Goal: Task Accomplishment & Management: Manage account settings

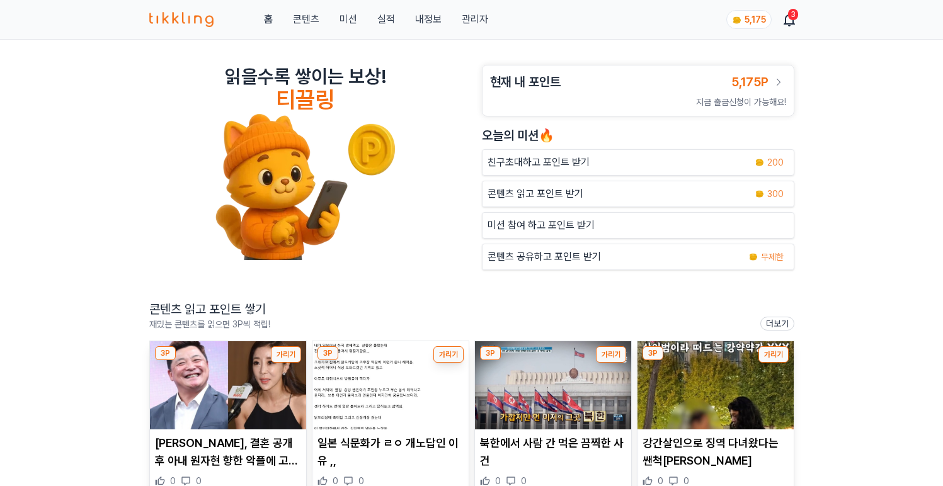
click at [461, 47] on div "읽을수록 쌓이는 보상! 티끌링 현재 내 포인트 5,175P 지금 출금신청이 가능해요! 오늘의 미션🔥 친구초대하고 포인트 받기 200 콘텐츠 읽…" at bounding box center [471, 448] width 943 height 816
click at [481, 26] on link "관리자" at bounding box center [475, 19] width 26 height 15
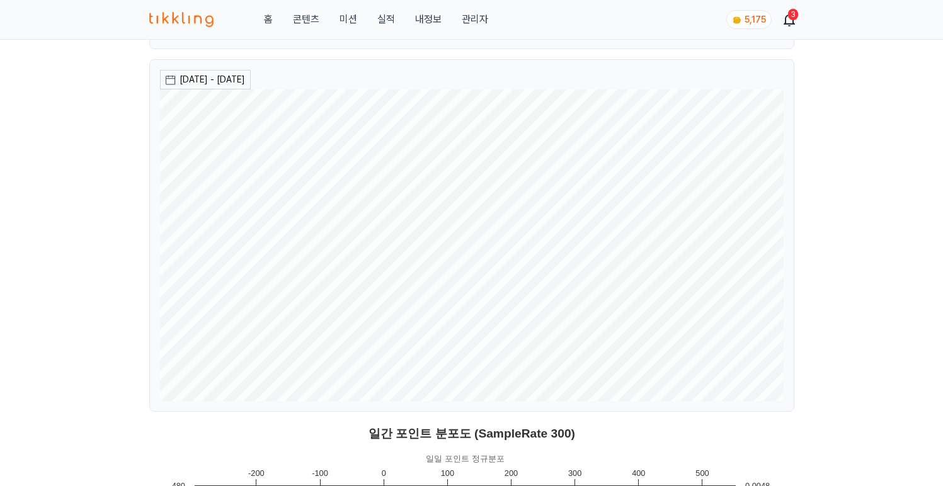
scroll to position [268, 0]
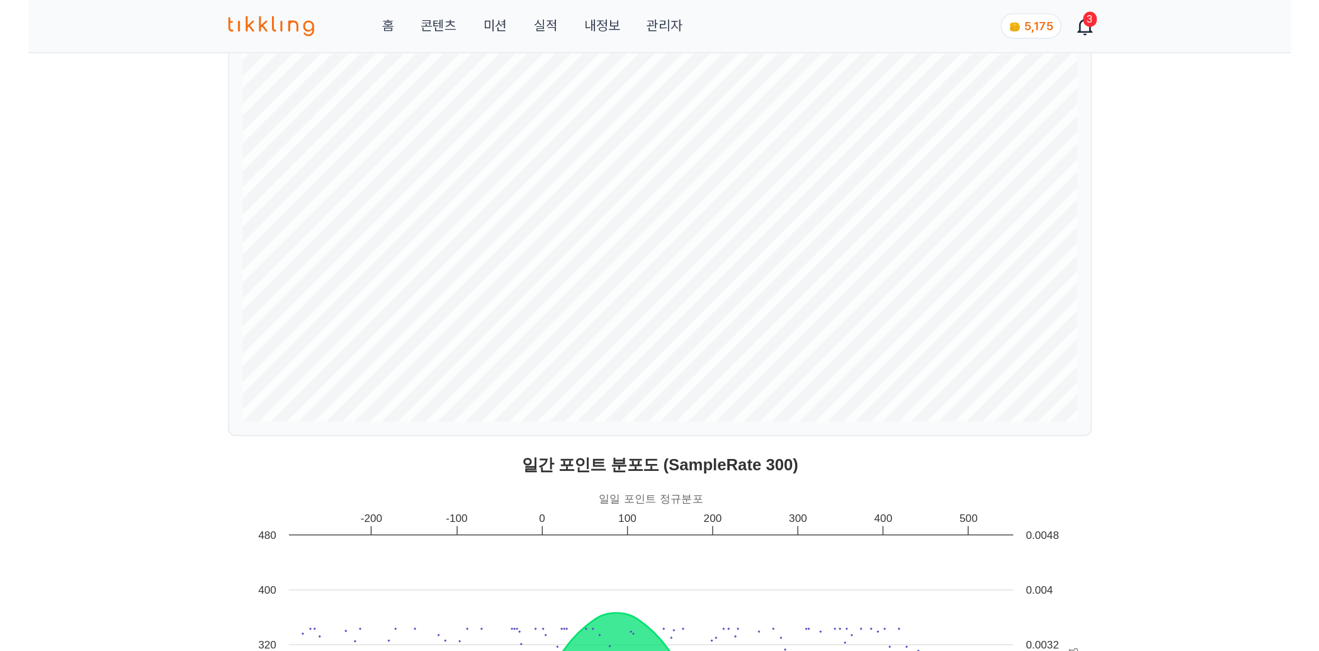
scroll to position [186, 0]
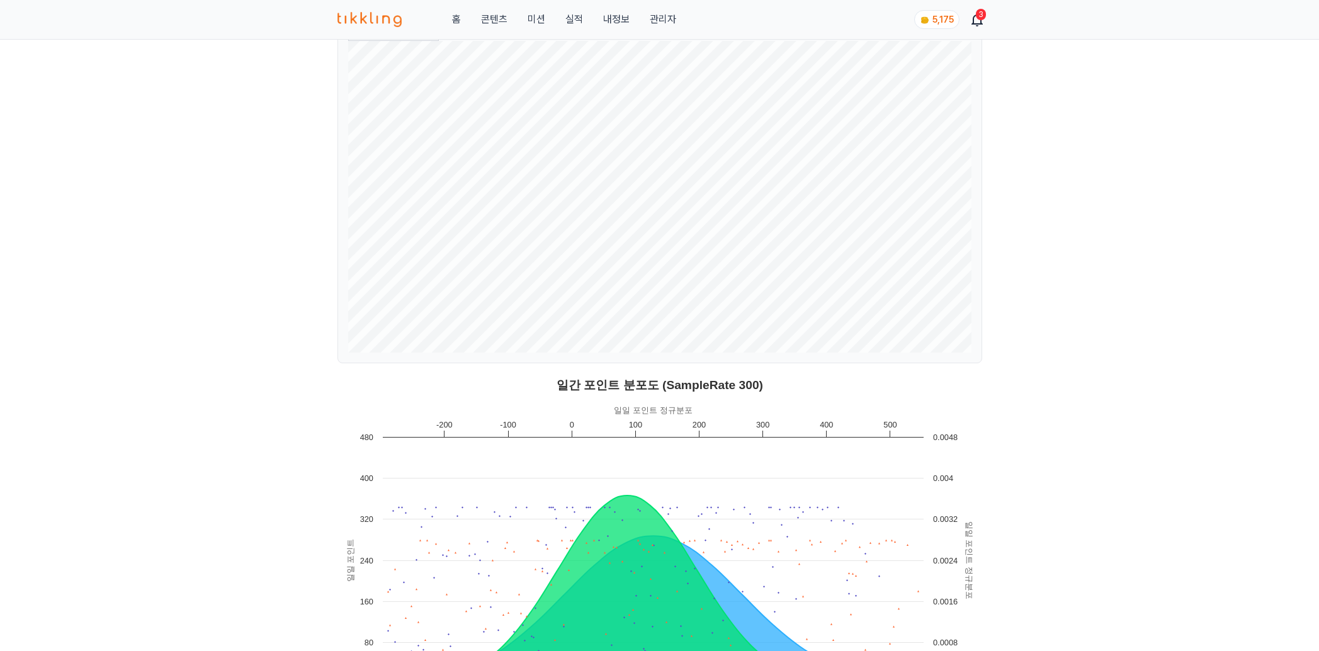
click at [942, 167] on main "티끌링 대시보드 유저 인입 전체: 7,136 신규: 14 신규 회원수는 24시간 내 가입자 수입니다. 앱 설치: 6,273 2025-08-21…" at bounding box center [659, 602] width 1309 height 1489
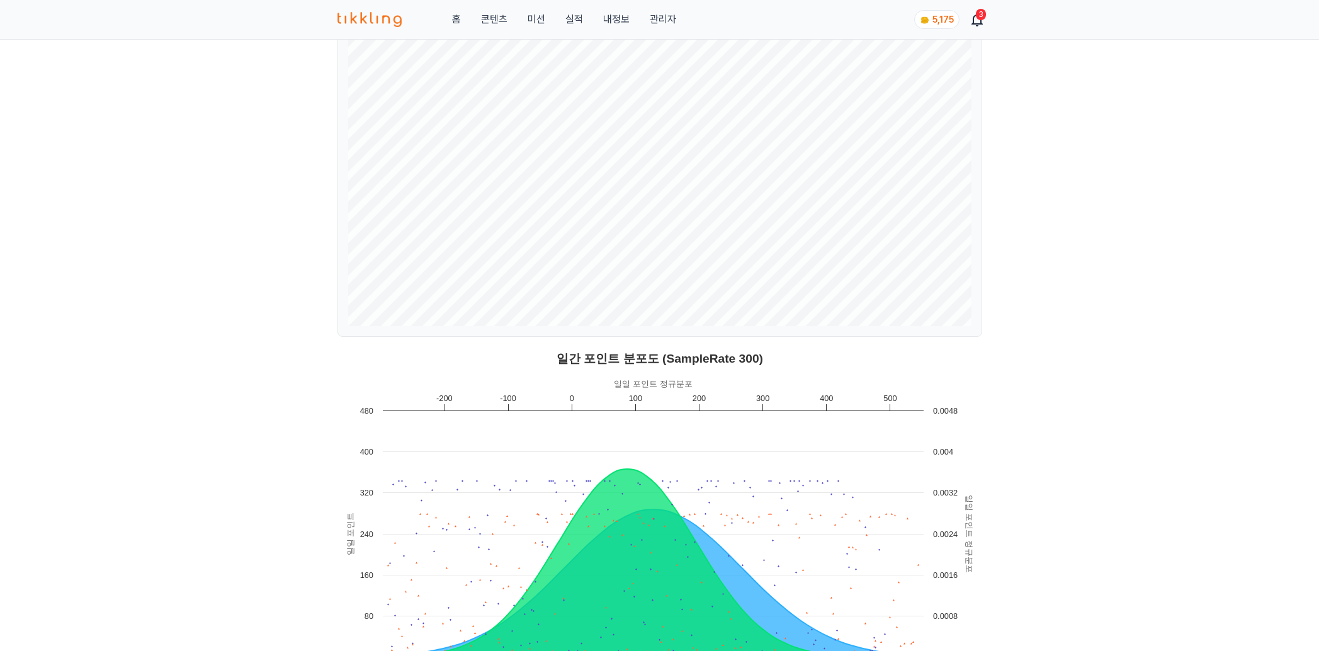
scroll to position [407, 0]
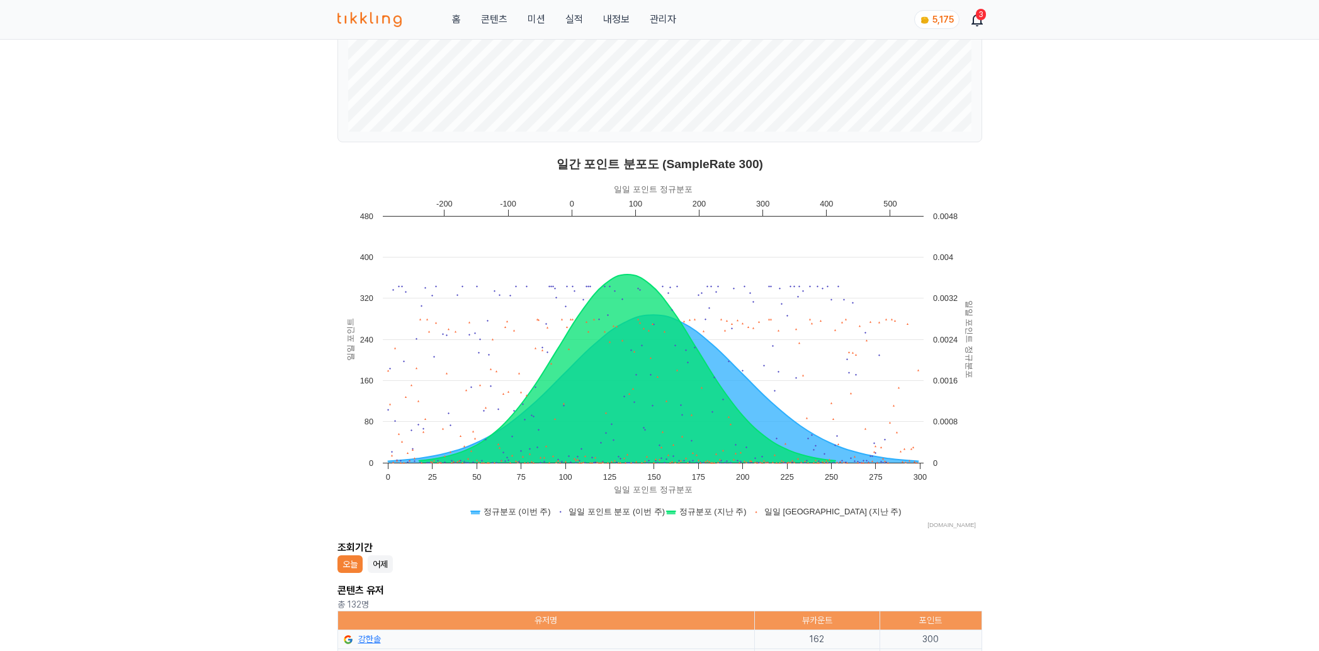
click at [942, 231] on main "티끌링 대시보드 유저 인입 전체: 7,136 신규: 14 신규 회원수는 24시간 내 가입자 수입니다. 앱 설치: 6,273 2025-08-21…" at bounding box center [659, 381] width 1309 height 1489
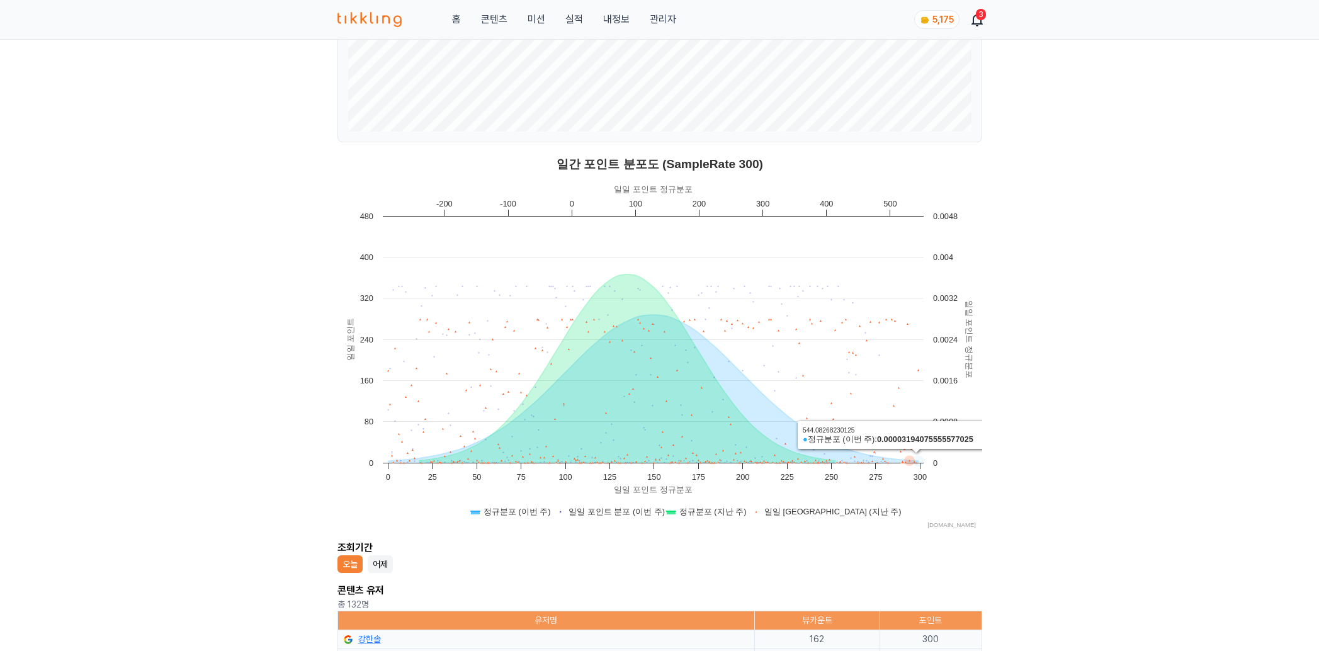
click at [942, 457] on main "티끌링 대시보드 유저 인입 전체: 7,136 신규: 14 신규 회원수는 24시간 내 가입자 수입니다. 앱 설치: 6,273 2025-08-21…" at bounding box center [659, 381] width 1309 height 1489
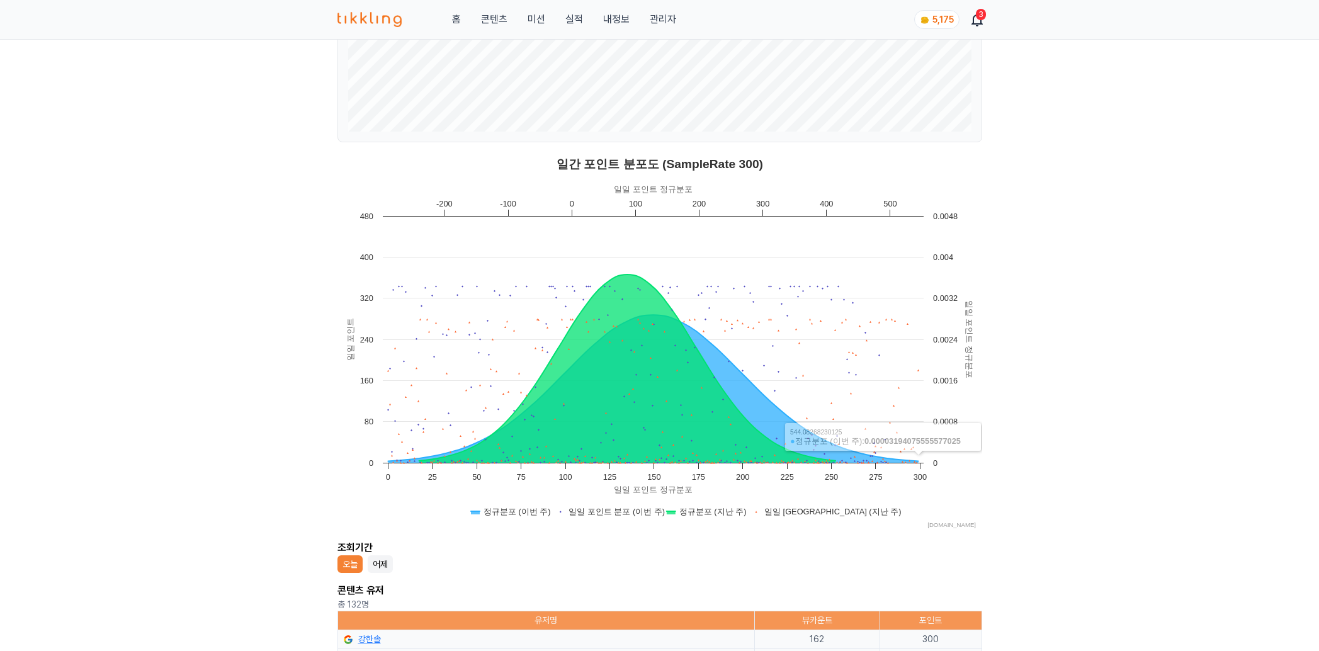
click at [942, 410] on main "티끌링 대시보드 유저 인입 전체: 7,136 신규: 14 신규 회원수는 24시간 내 가입자 수입니다. 앱 설치: 6,273 2025-08-21…" at bounding box center [659, 381] width 1309 height 1489
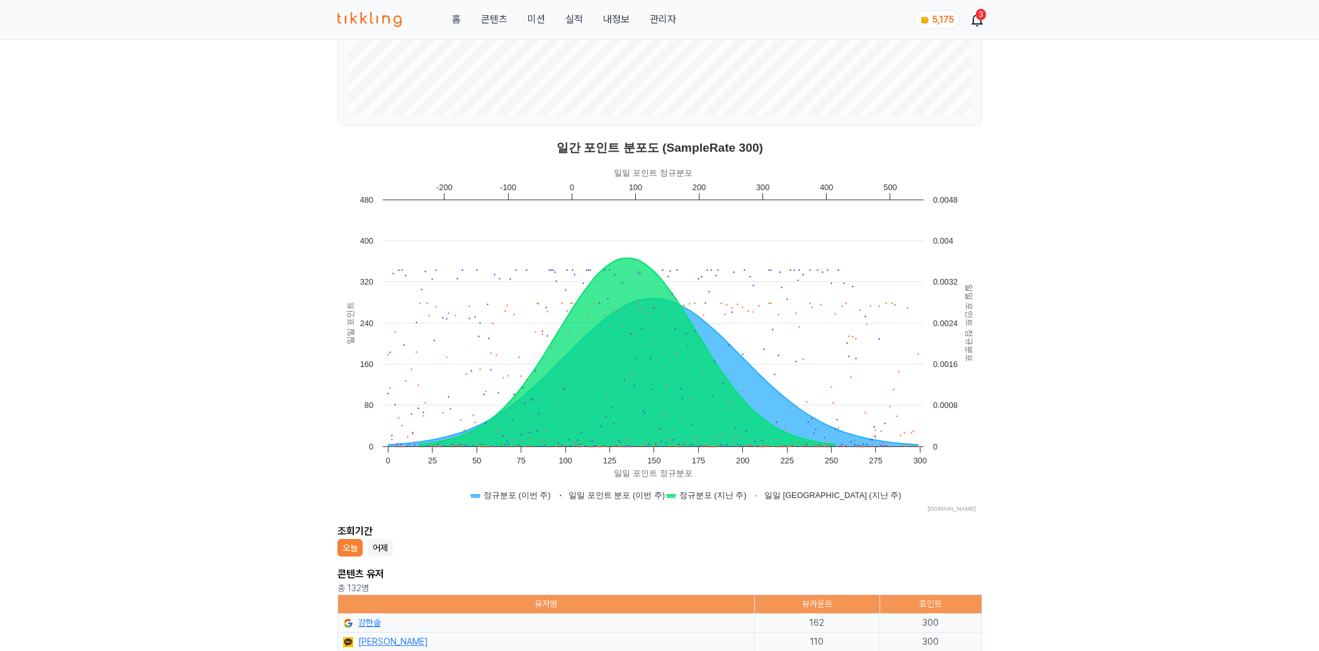
click at [942, 409] on main "티끌링 대시보드 유저 인입 전체: 7,136 신규: 14 신규 회원수는 24시간 내 가입자 수입니다. 앱 설치: 6,273 2025-08-21…" at bounding box center [659, 365] width 1309 height 1489
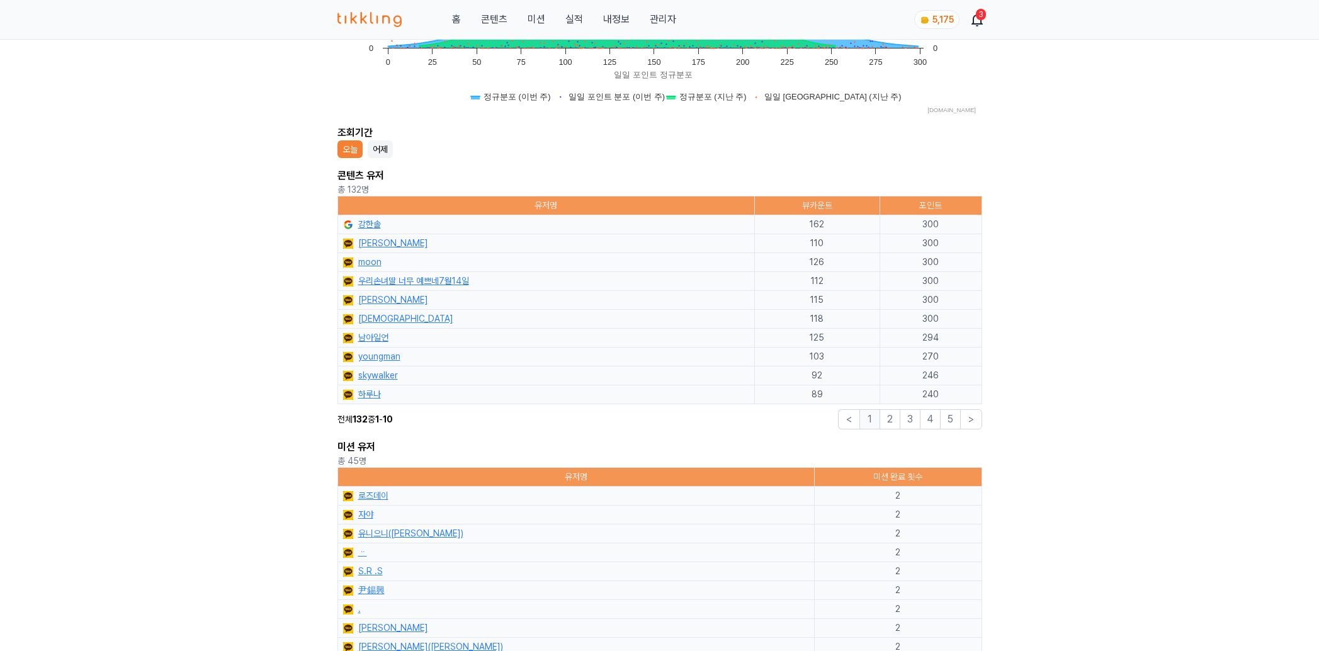
scroll to position [1156, 0]
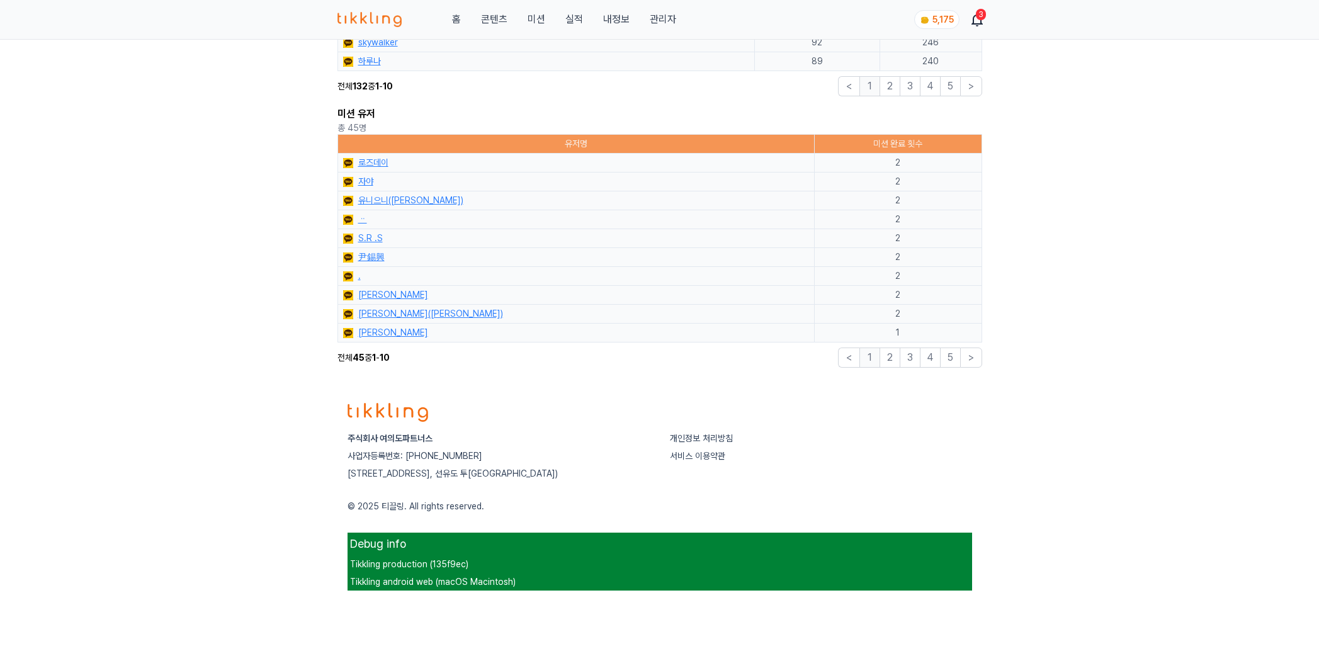
click at [942, 447] on footer "주식회사 여의도파트너스 사업자등록번호: 722-87-02128 서울특별시 영등포구 양평로 157, 606호 (양평동5가, 선유도 투웨니퍼스트밸…" at bounding box center [659, 492] width 1319 height 218
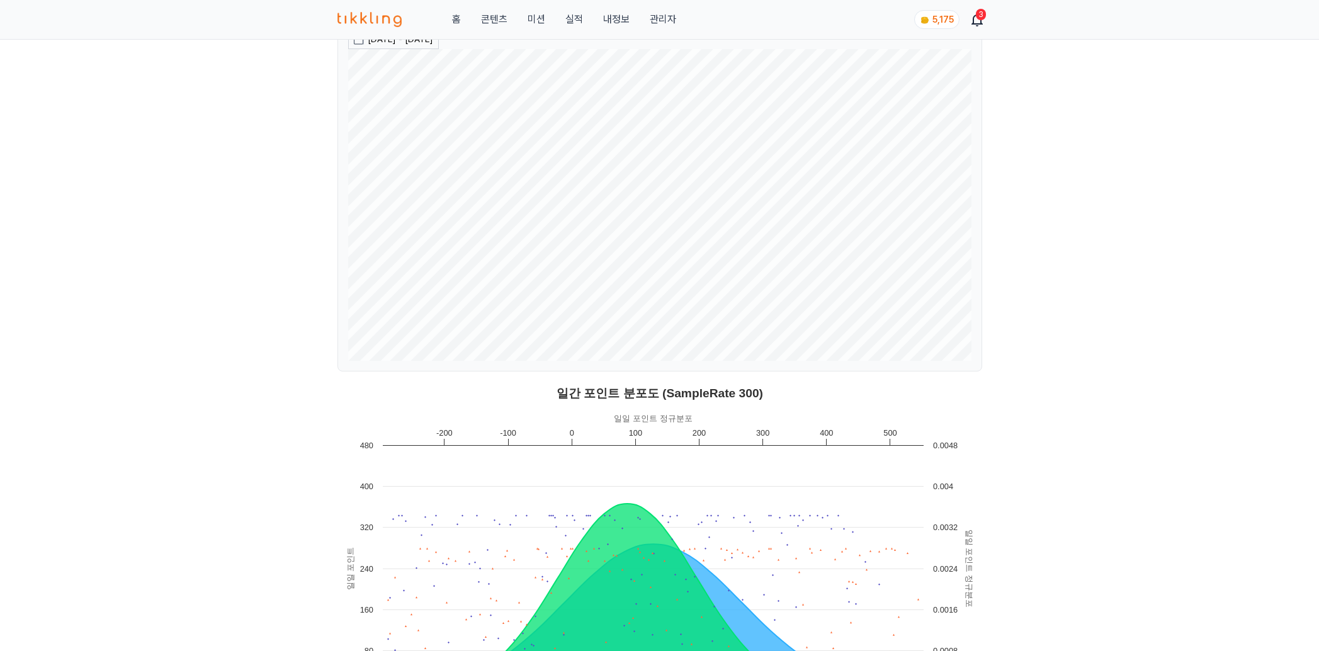
scroll to position [0, 0]
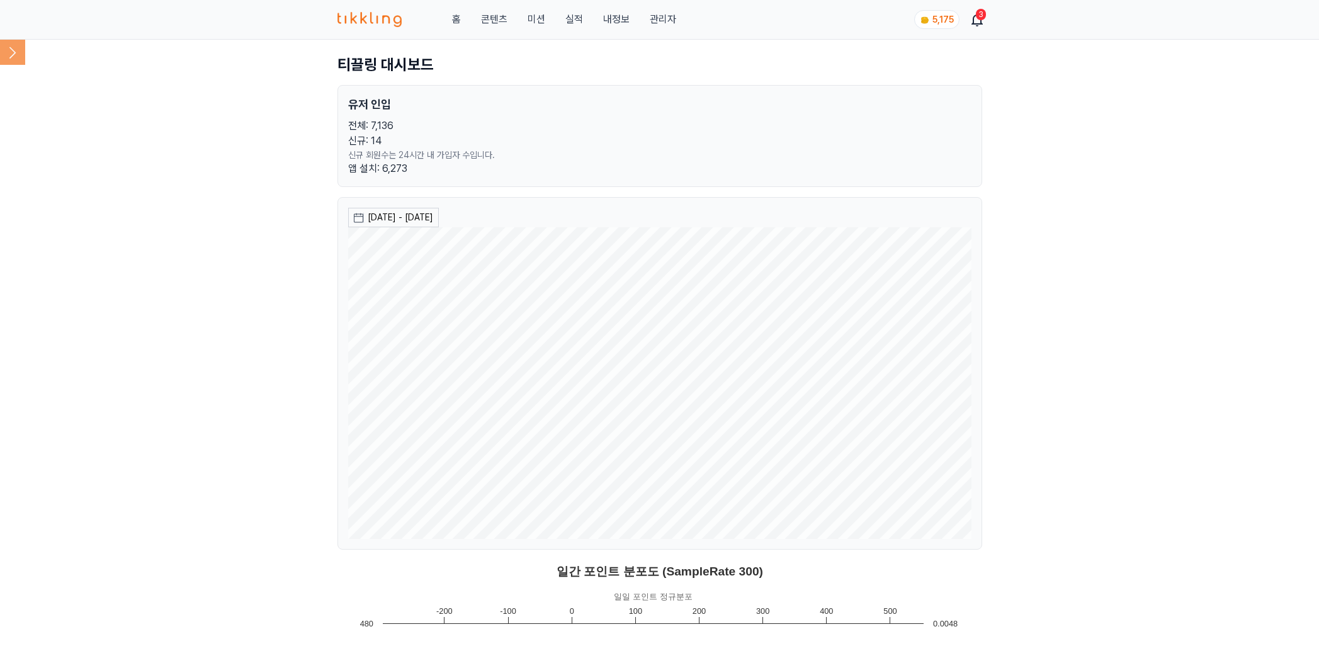
drag, startPoint x: 214, startPoint y: 333, endPoint x: 186, endPoint y: 295, distance: 47.2
click at [11, 54] on icon at bounding box center [12, 52] width 25 height 25
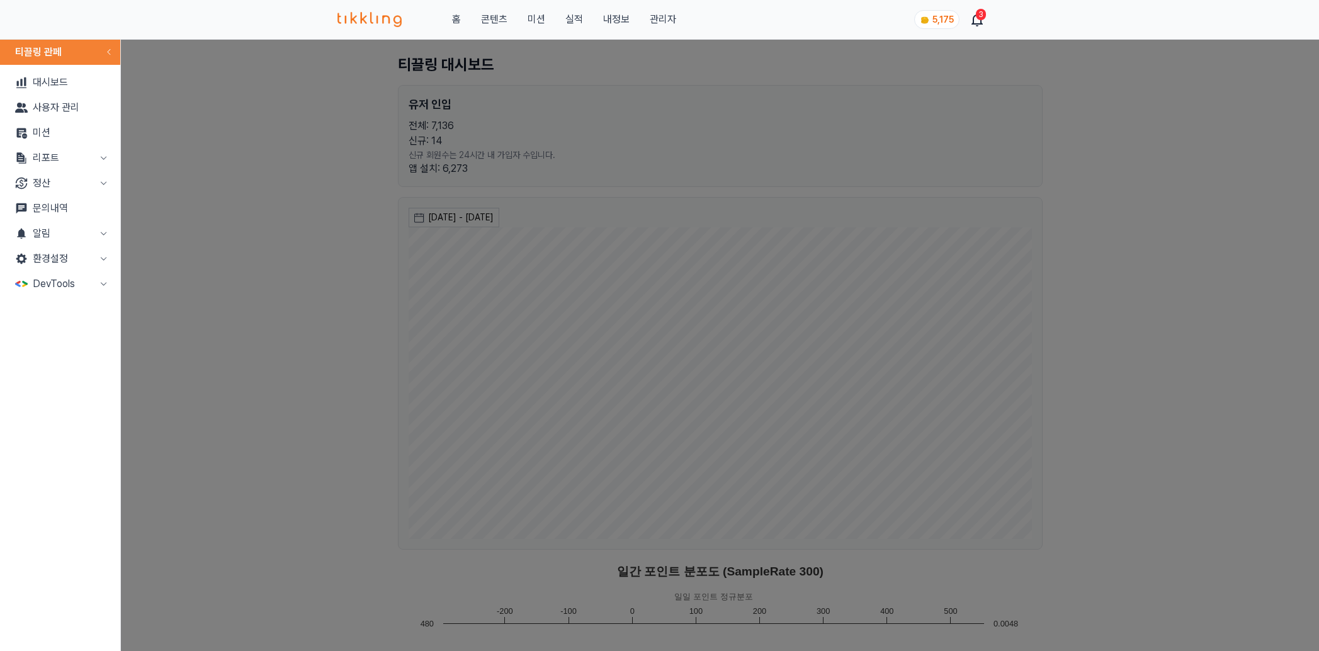
click at [81, 157] on button "리포트" at bounding box center [60, 157] width 110 height 25
click at [81, 186] on link "매출" at bounding box center [60, 183] width 110 height 25
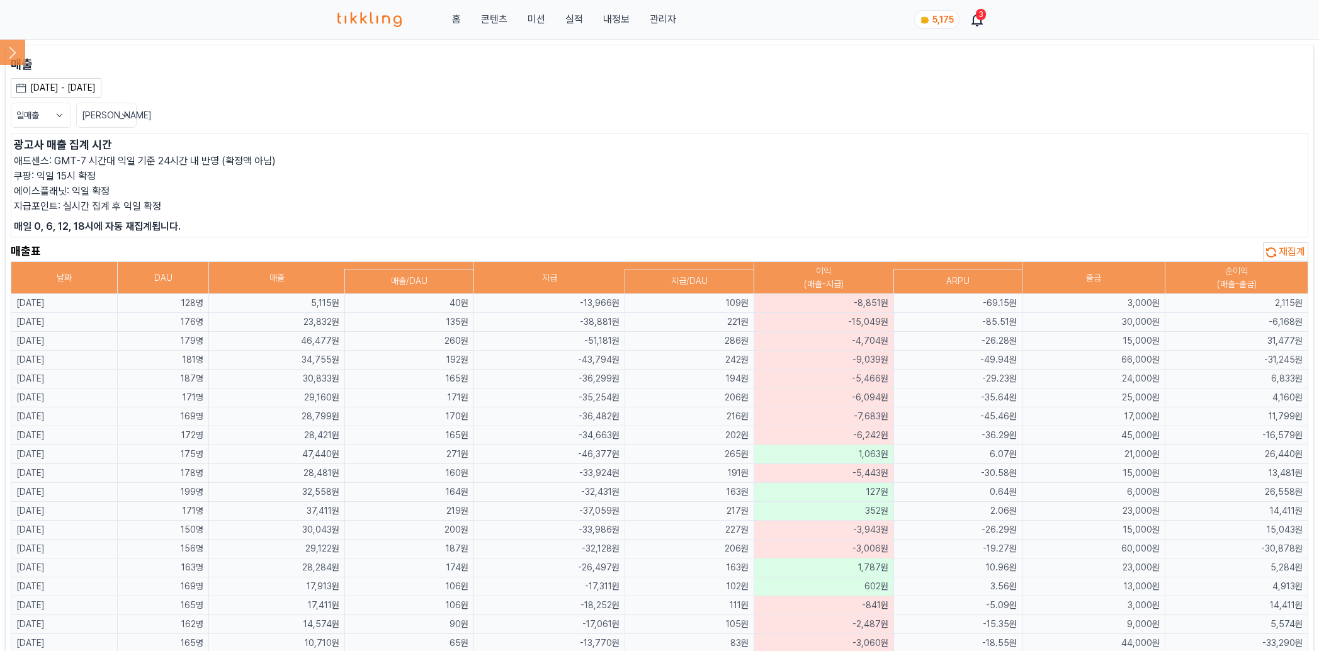
click at [758, 252] on div "매출표 재집계" at bounding box center [660, 251] width 1298 height 19
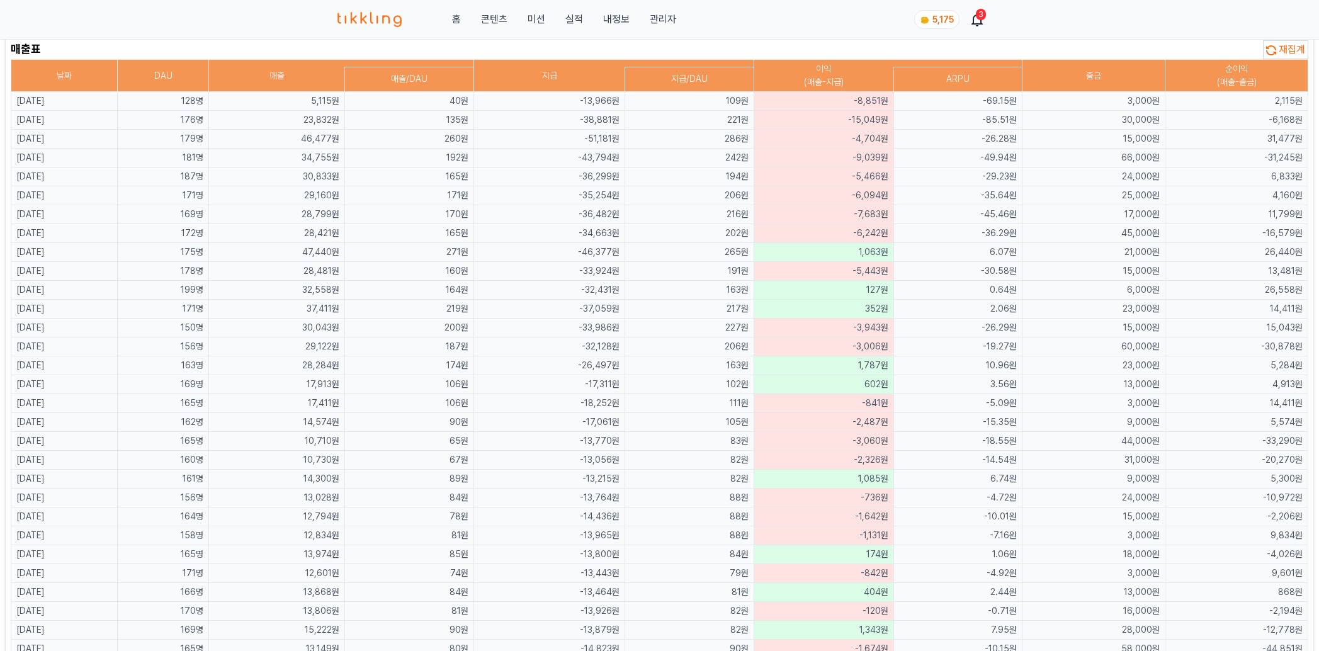
scroll to position [210, 0]
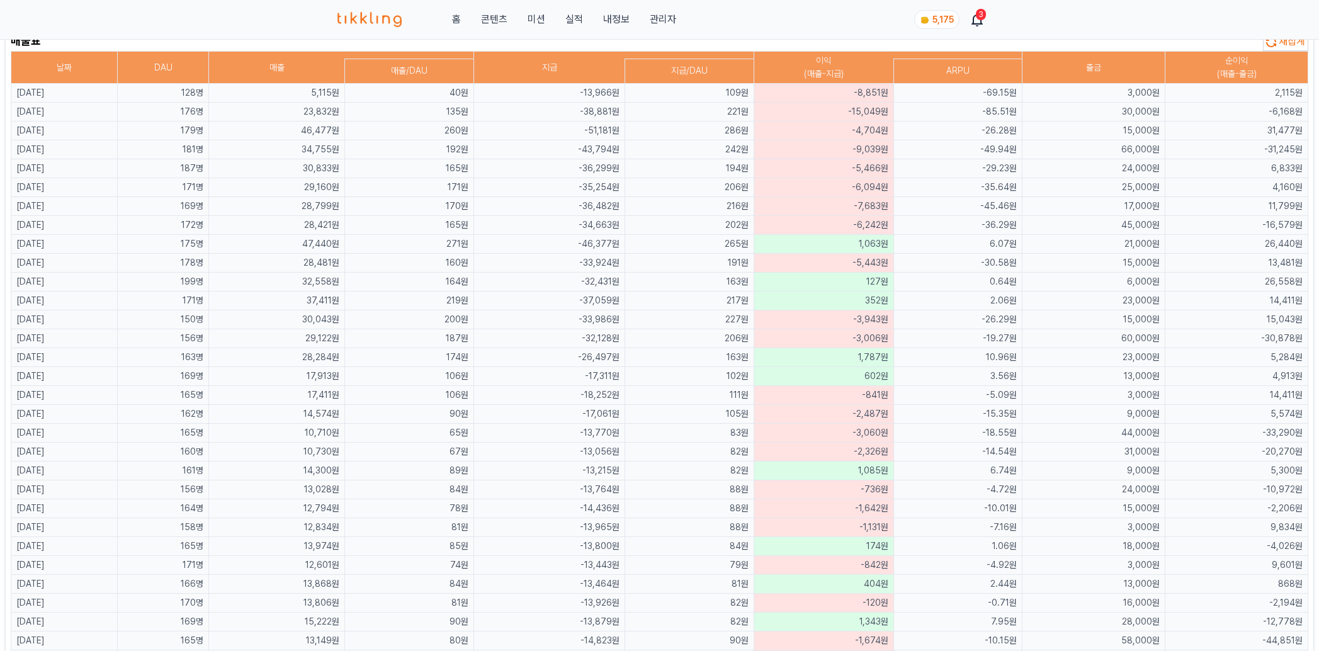
click at [849, 258] on td "-5,443원" at bounding box center [823, 263] width 139 height 19
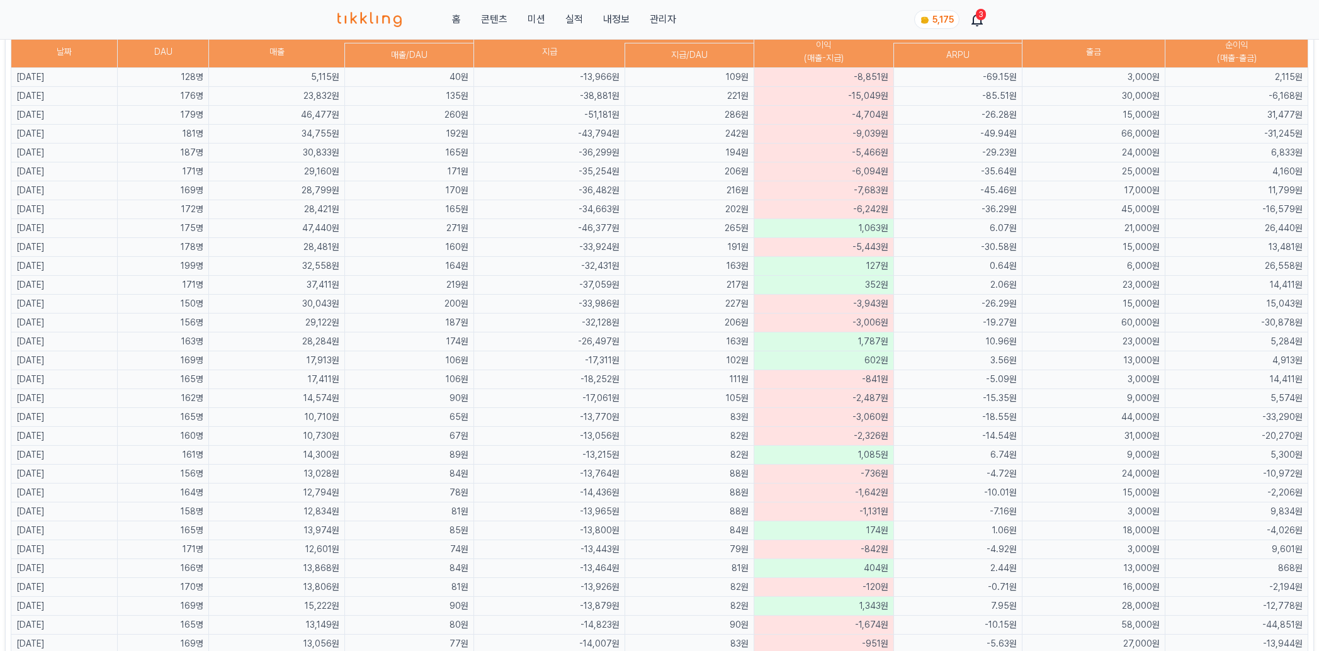
scroll to position [0, 0]
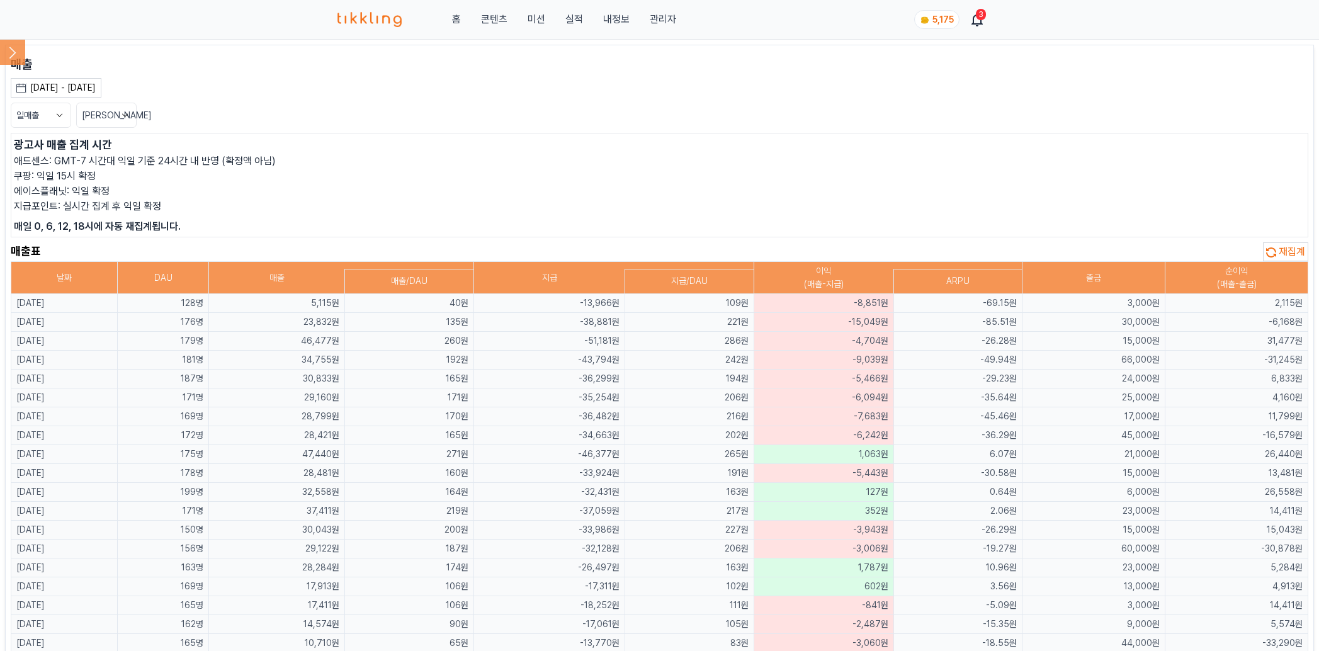
click at [43, 91] on div "[DATE] - [DATE]" at bounding box center [62, 87] width 65 height 13
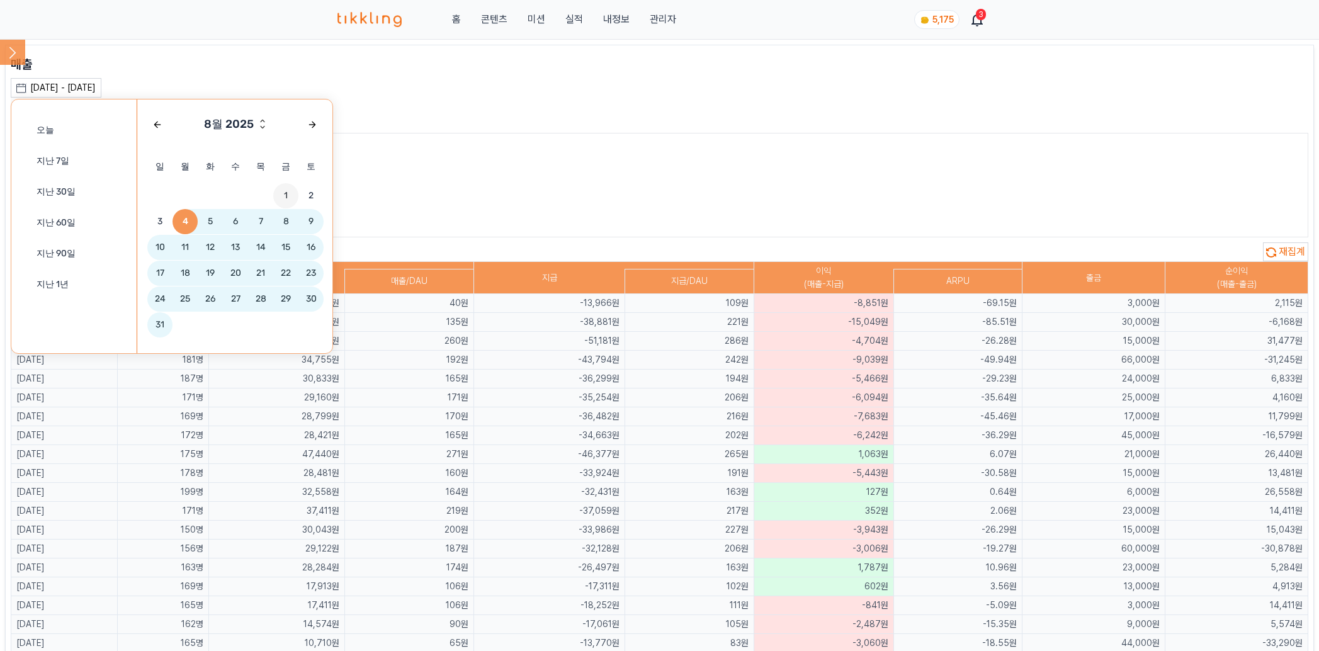
drag, startPoint x: 286, startPoint y: 193, endPoint x: 175, endPoint y: 328, distance: 174.5
click at [286, 193] on span "1" at bounding box center [285, 195] width 25 height 25
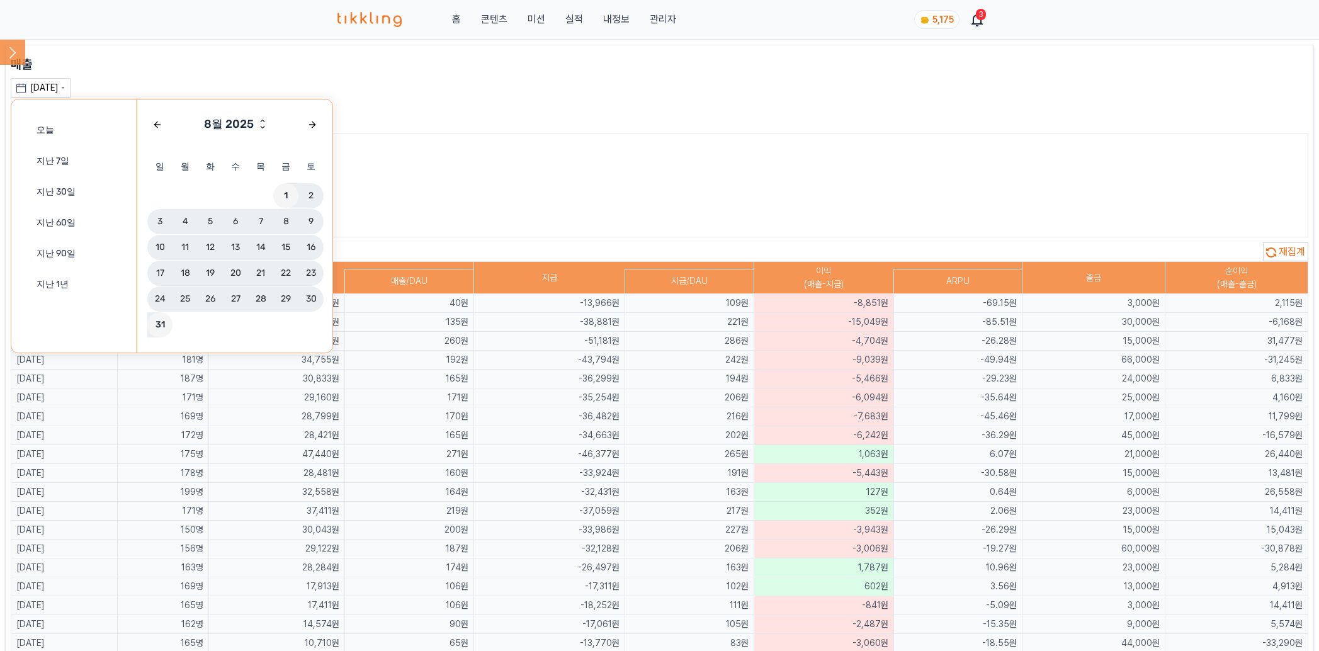
click at [158, 327] on span "31" at bounding box center [159, 324] width 25 height 25
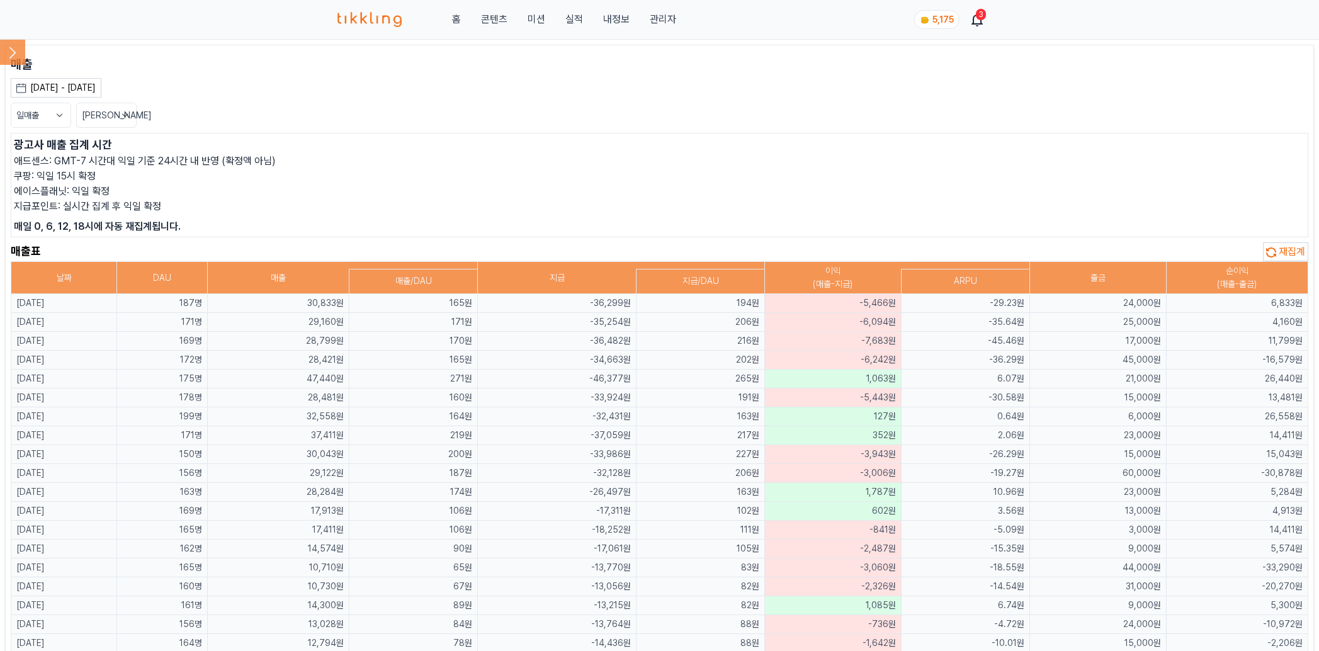
drag, startPoint x: 394, startPoint y: 190, endPoint x: 384, endPoint y: 187, distance: 10.4
click at [384, 187] on p "에이스플래닛: 익일 확정" at bounding box center [660, 191] width 1292 height 15
click at [46, 111] on button "일매출" at bounding box center [41, 115] width 60 height 25
click at [33, 159] on button "월매출" at bounding box center [40, 162] width 59 height 23
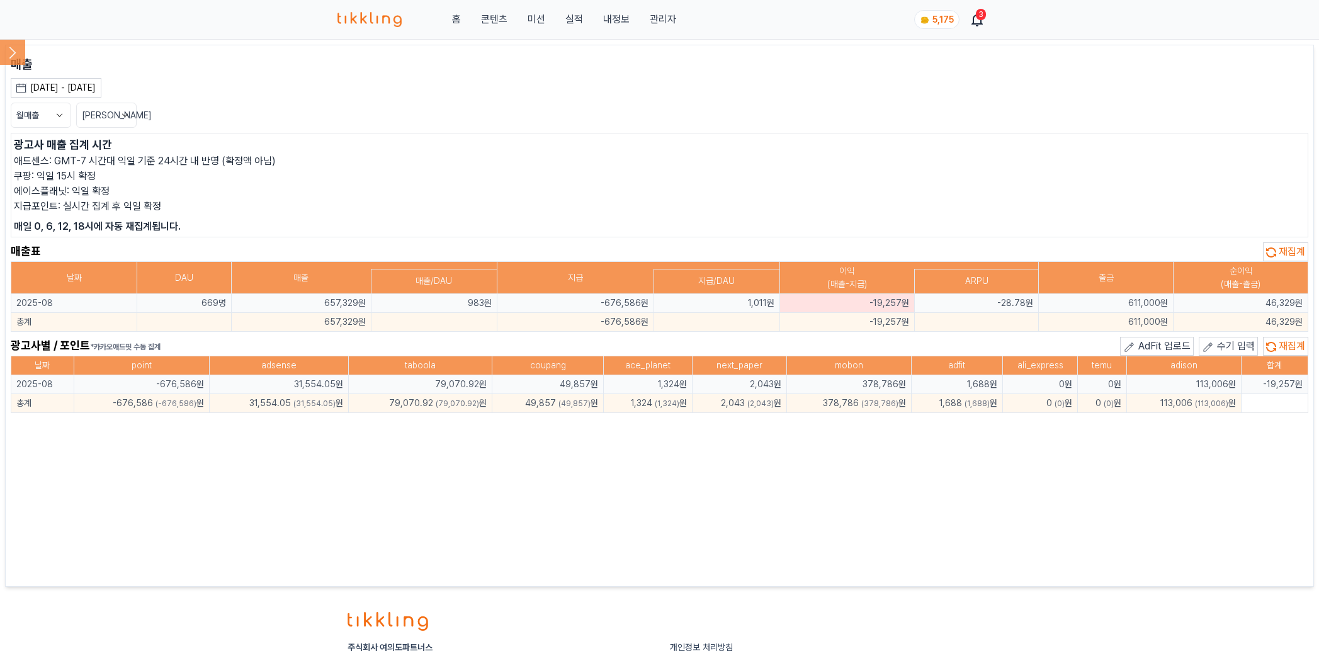
click at [225, 455] on div "매출 2025-08-01 - 2025-08-31 오늘 지난 7일 지난 30일 지난 60일 지난 90일 지난 1년 8월 2025 일 월 화 수 …" at bounding box center [660, 315] width 1298 height 521
click at [604, 457] on div "매출 2025-08-01 - 2025-08-31 오늘 지난 7일 지난 30일 지난 60일 지난 90일 지난 1년 8월 2025 일 월 화 수 …" at bounding box center [660, 315] width 1298 height 521
click at [609, 462] on div "매출 2025-08-01 - 2025-08-31 오늘 지난 7일 지난 30일 지난 60일 지난 90일 지난 1년 8월 2025 일 월 화 수 …" at bounding box center [660, 315] width 1298 height 521
click at [906, 424] on div "매출 2025-08-01 - 2025-08-31 오늘 지난 7일 지난 30일 지난 60일 지난 90일 지난 1년 8월 2025 일 월 화 수 …" at bounding box center [660, 315] width 1298 height 521
drag, startPoint x: 349, startPoint y: 495, endPoint x: 3, endPoint y: 430, distance: 352.4
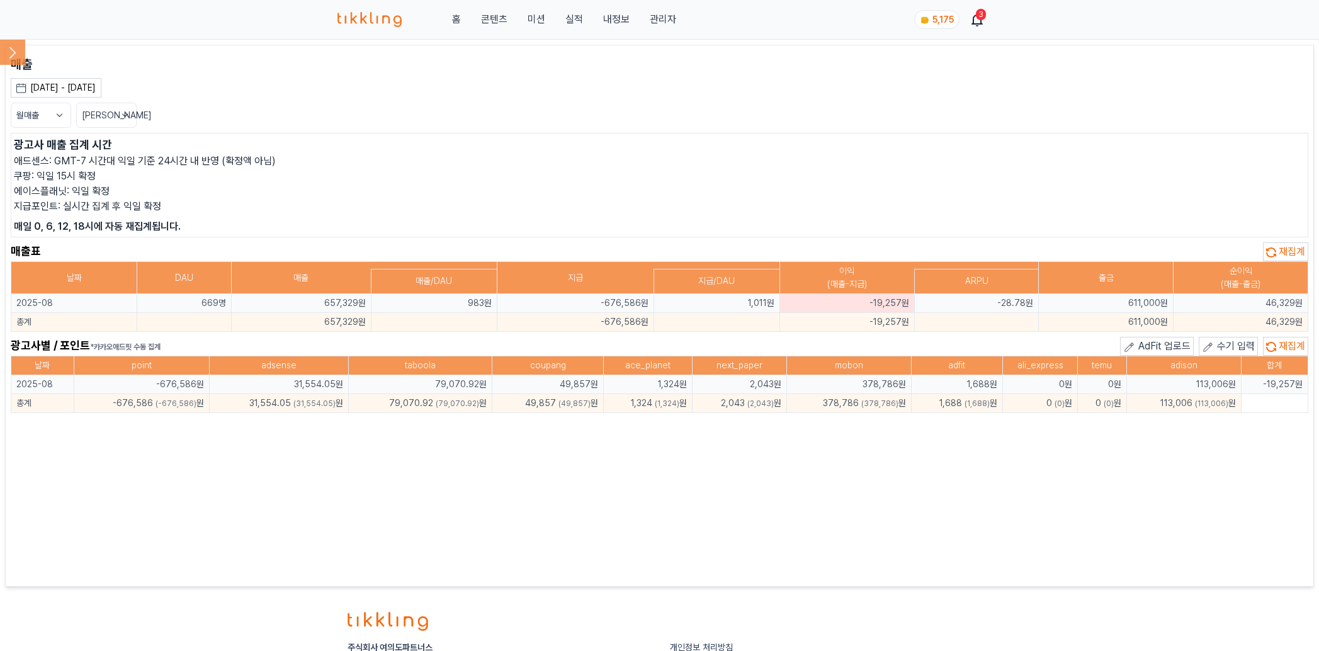
click at [338, 486] on div "매출 2025-08-01 - 2025-08-31 오늘 지난 7일 지난 30일 지난 60일 지난 90일 지난 1년 8월 2025 일 월 화 수 …" at bounding box center [660, 315] width 1298 height 521
click at [10, 57] on icon at bounding box center [12, 53] width 7 height 12
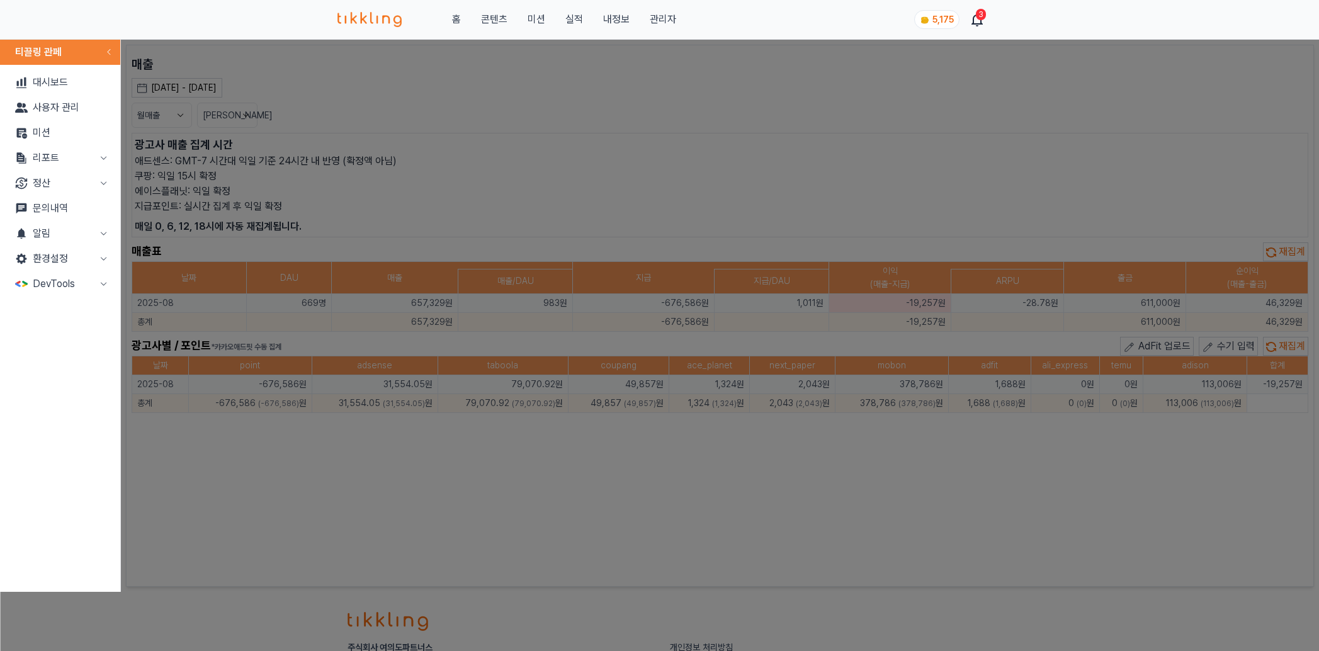
click at [52, 191] on button "정산" at bounding box center [60, 183] width 110 height 25
click at [84, 157] on button "리포트" at bounding box center [60, 157] width 110 height 25
click at [50, 202] on link "지출" at bounding box center [60, 208] width 110 height 25
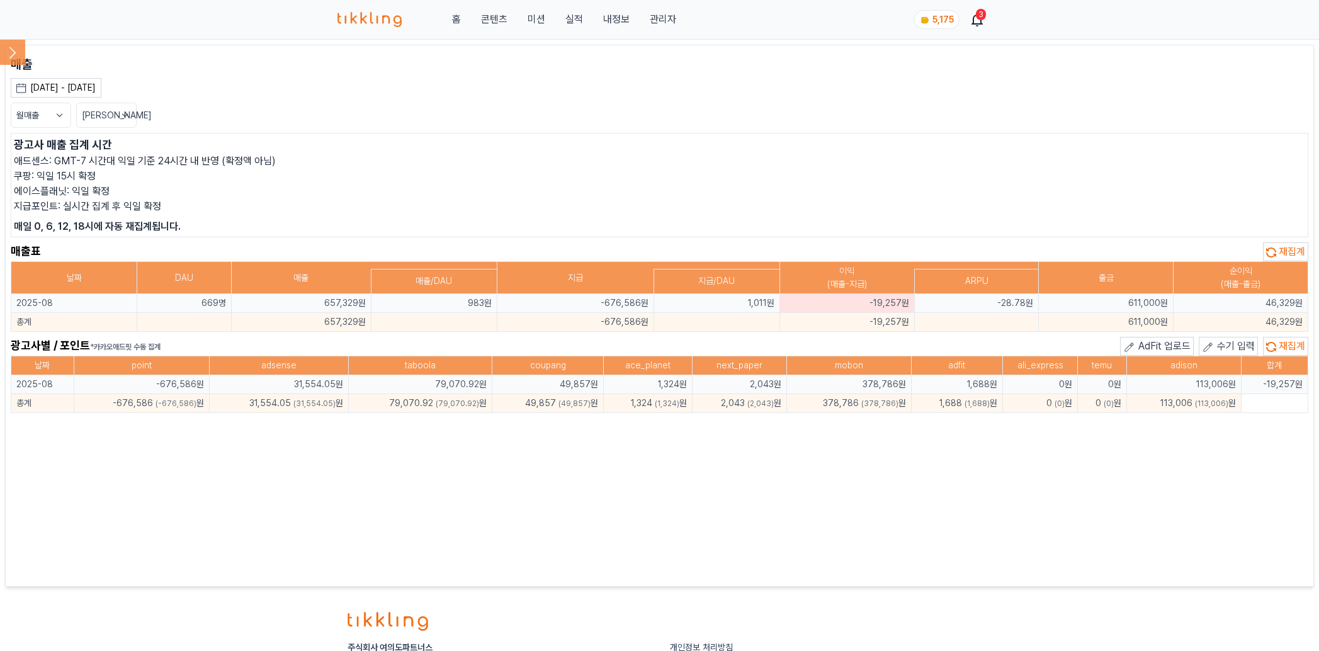
drag, startPoint x: 154, startPoint y: 400, endPoint x: 125, endPoint y: 401, distance: 29.0
click at [125, 401] on td "-676,586 (-676,586) 원" at bounding box center [141, 403] width 135 height 19
click at [889, 145] on p "광고사 매출 집계 시간" at bounding box center [660, 145] width 1292 height 18
click at [184, 486] on div "매출 2025-08-01 - 2025-08-31 오늘 지난 7일 지난 30일 지난 60일 지난 90일 지난 1년 8월 2025 일 월 화 수 …" at bounding box center [660, 315] width 1298 height 521
click at [243, 471] on div "매출 2025-08-01 - 2025-08-31 오늘 지난 7일 지난 30일 지난 60일 지난 90일 지난 1년 8월 2025 일 월 화 수 …" at bounding box center [660, 315] width 1298 height 521
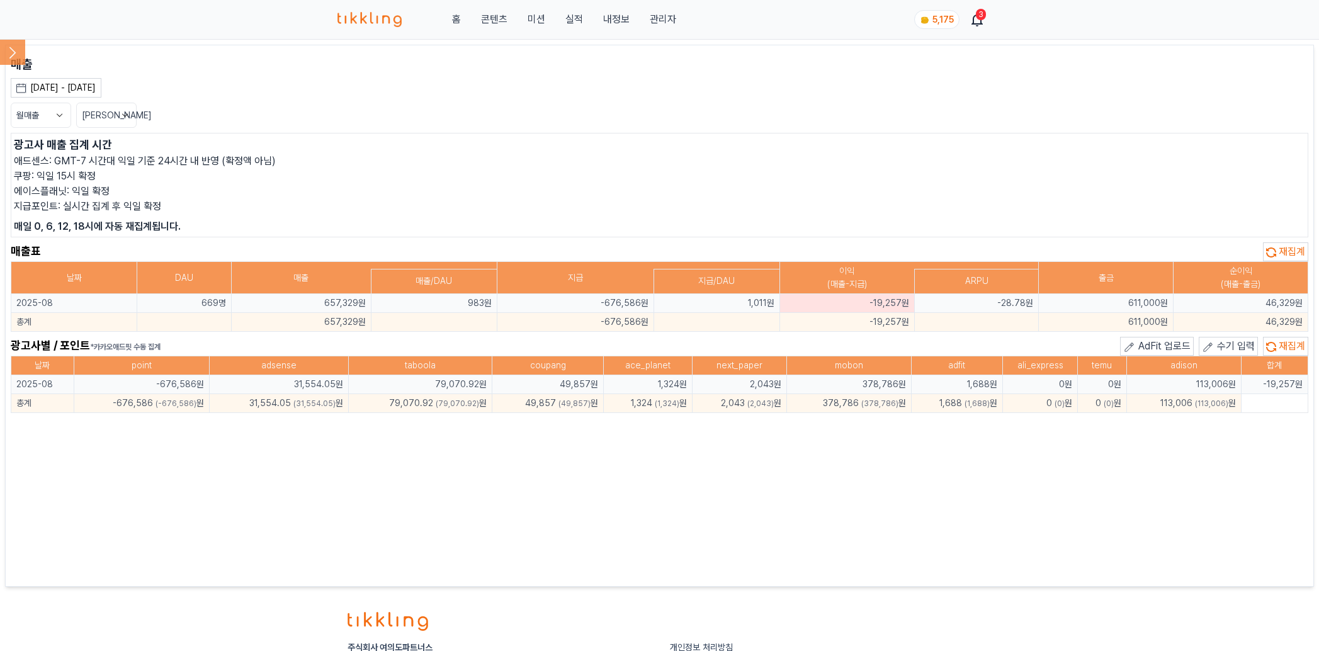
click at [942, 141] on p "광고사 매출 집계 시간" at bounding box center [660, 145] width 1292 height 18
drag, startPoint x: 122, startPoint y: 212, endPoint x: 40, endPoint y: 91, distance: 146.9
click at [122, 212] on p "지급포인트: 실시간 집계 후 익일 확정" at bounding box center [660, 206] width 1292 height 15
click at [16, 55] on icon at bounding box center [12, 52] width 25 height 25
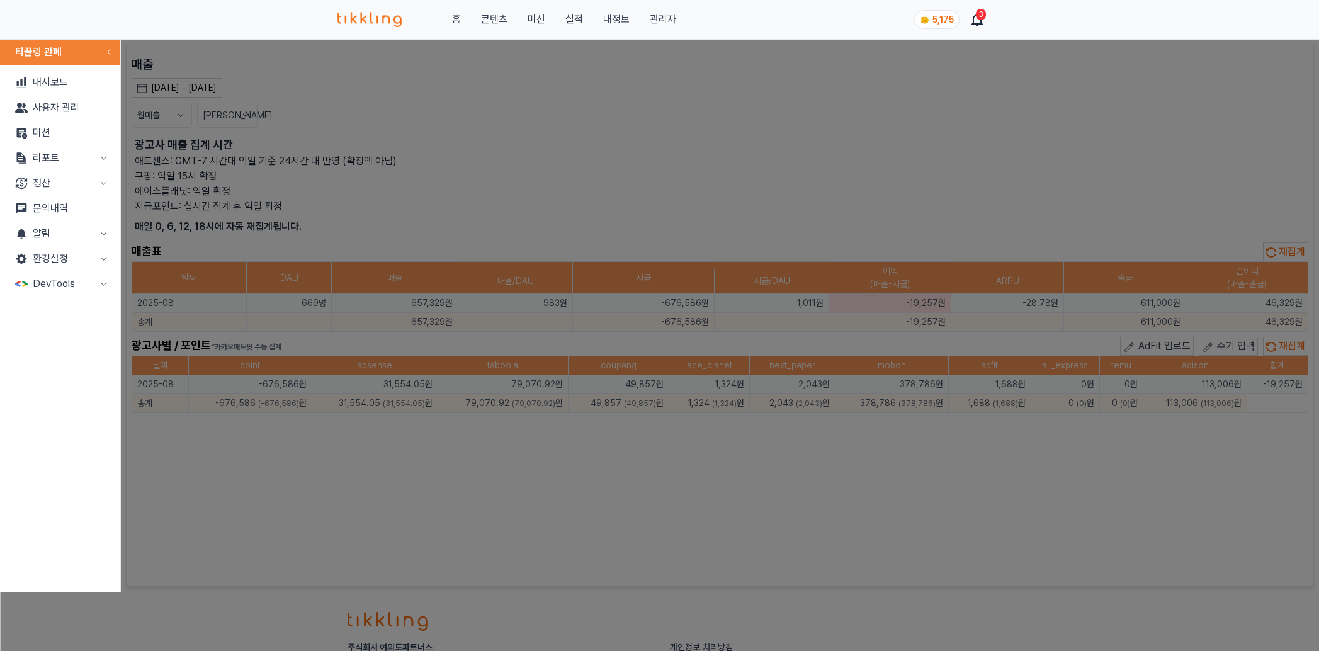
click at [70, 134] on link "미션" at bounding box center [60, 132] width 110 height 25
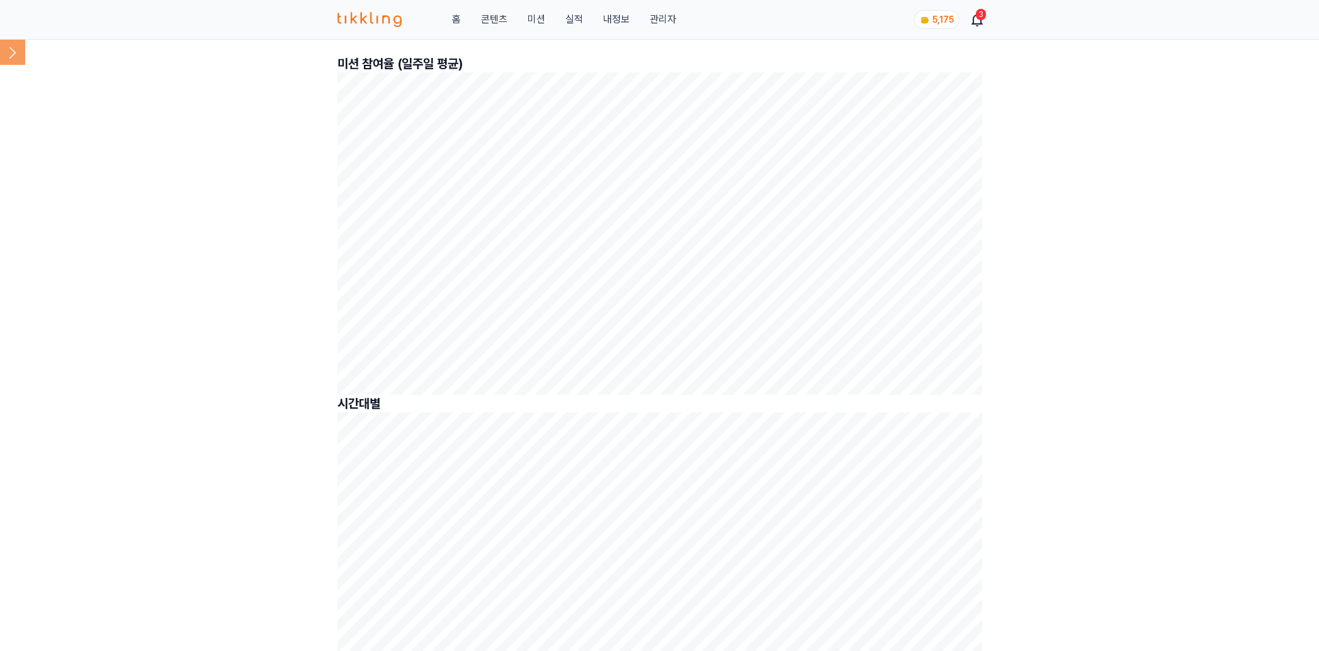
click at [13, 44] on icon at bounding box center [12, 52] width 25 height 25
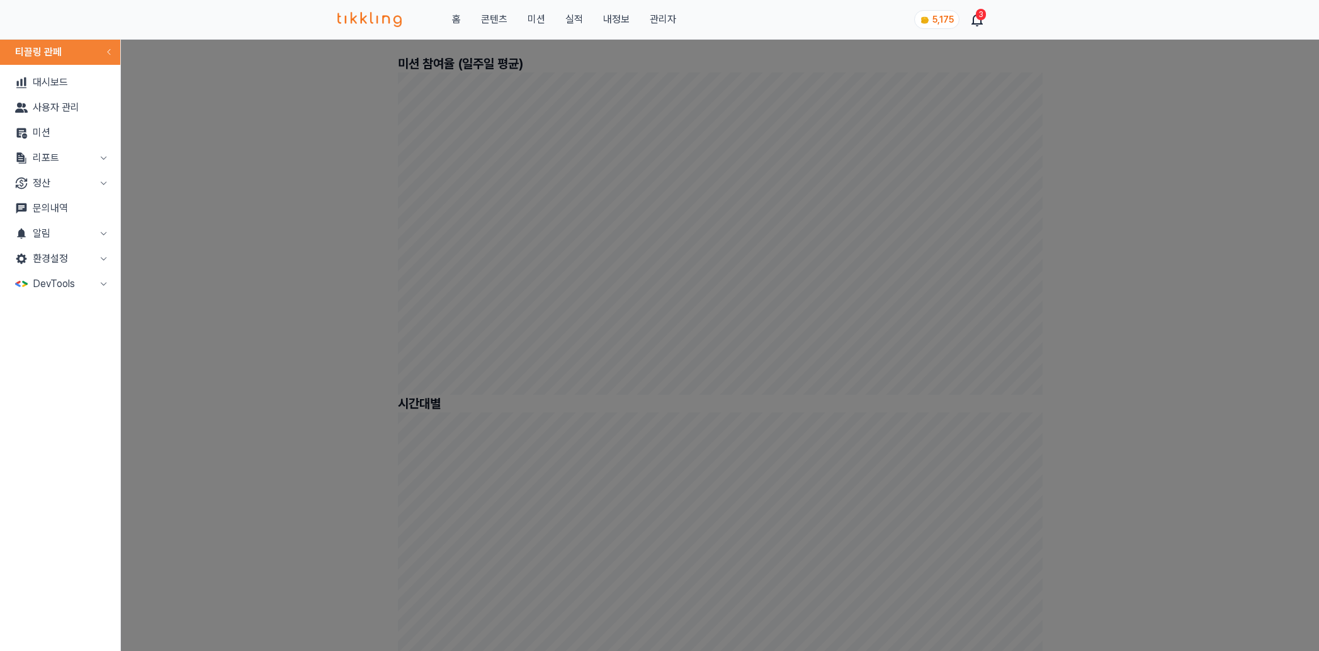
click at [73, 152] on button "리포트" at bounding box center [60, 157] width 110 height 25
click at [68, 185] on link "매출" at bounding box center [60, 183] width 110 height 25
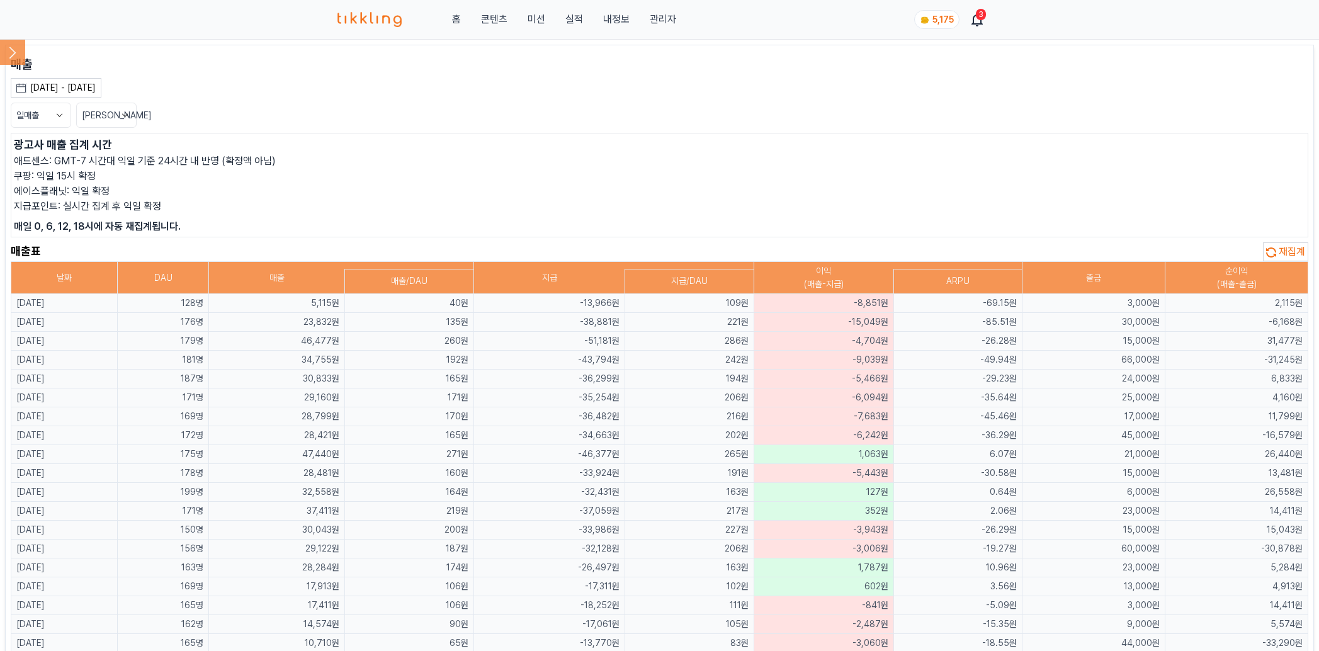
click at [64, 89] on div "[DATE] - [DATE]" at bounding box center [62, 87] width 65 height 13
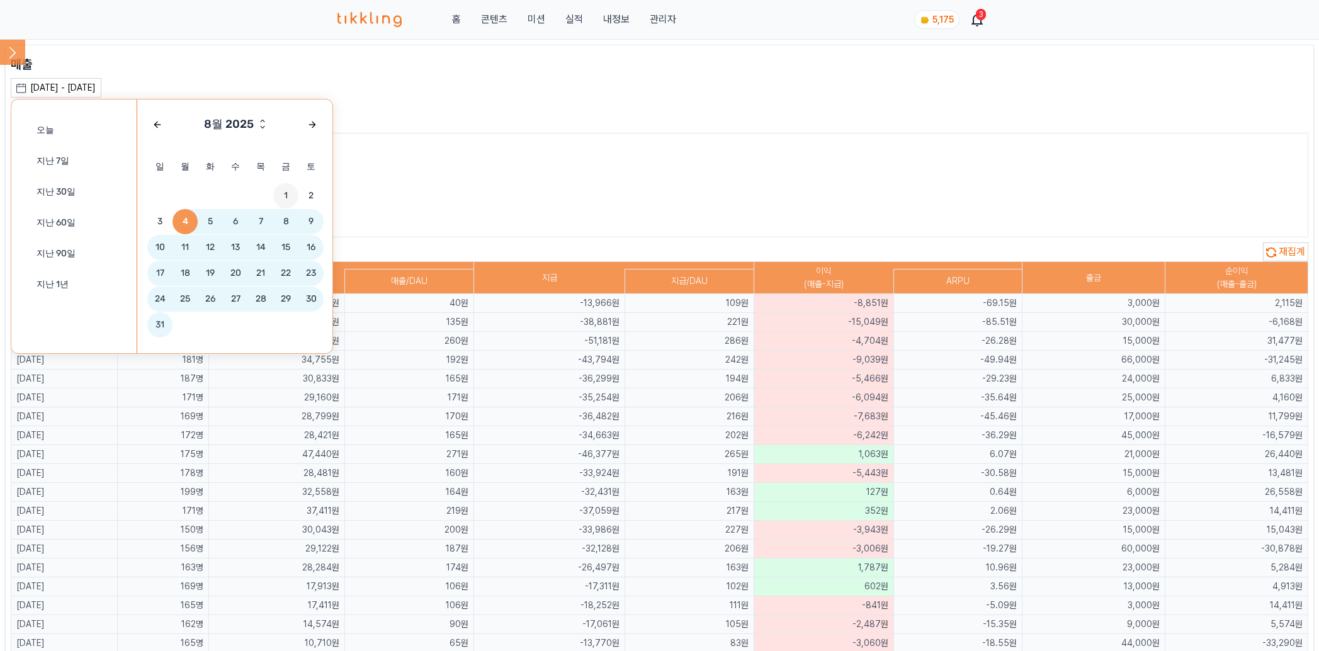
click at [277, 192] on span "1" at bounding box center [285, 195] width 25 height 25
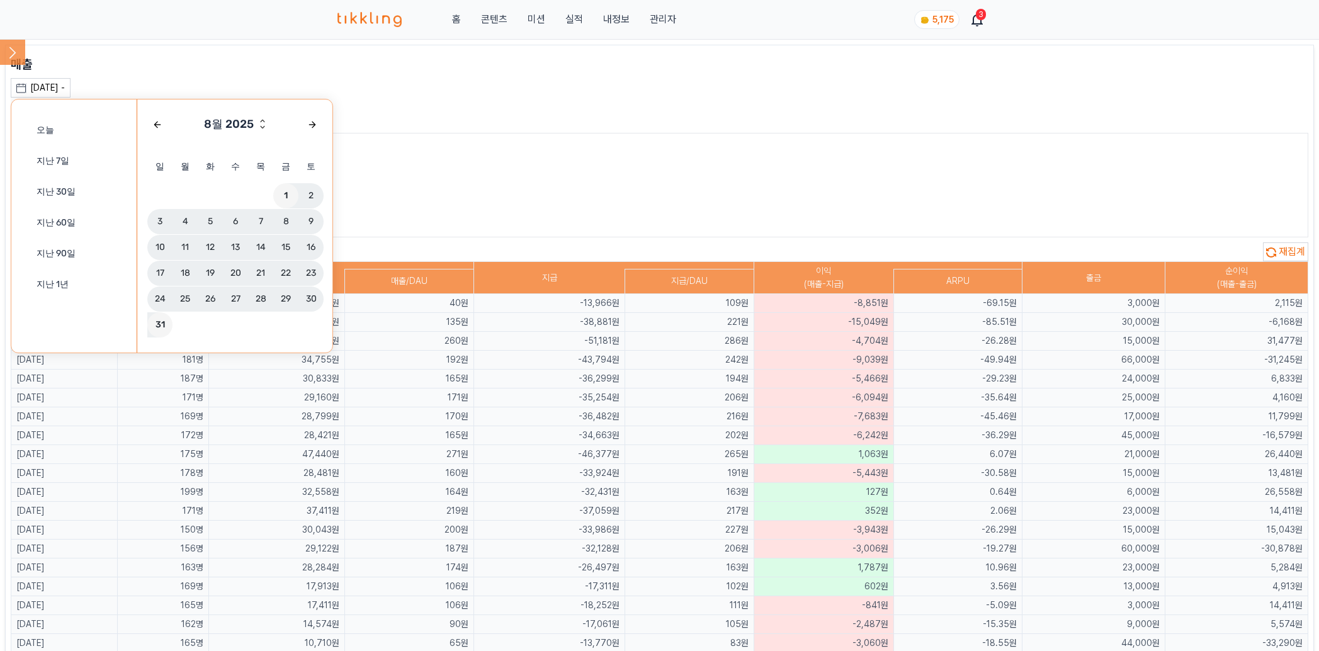
click at [157, 327] on span "31" at bounding box center [159, 324] width 25 height 25
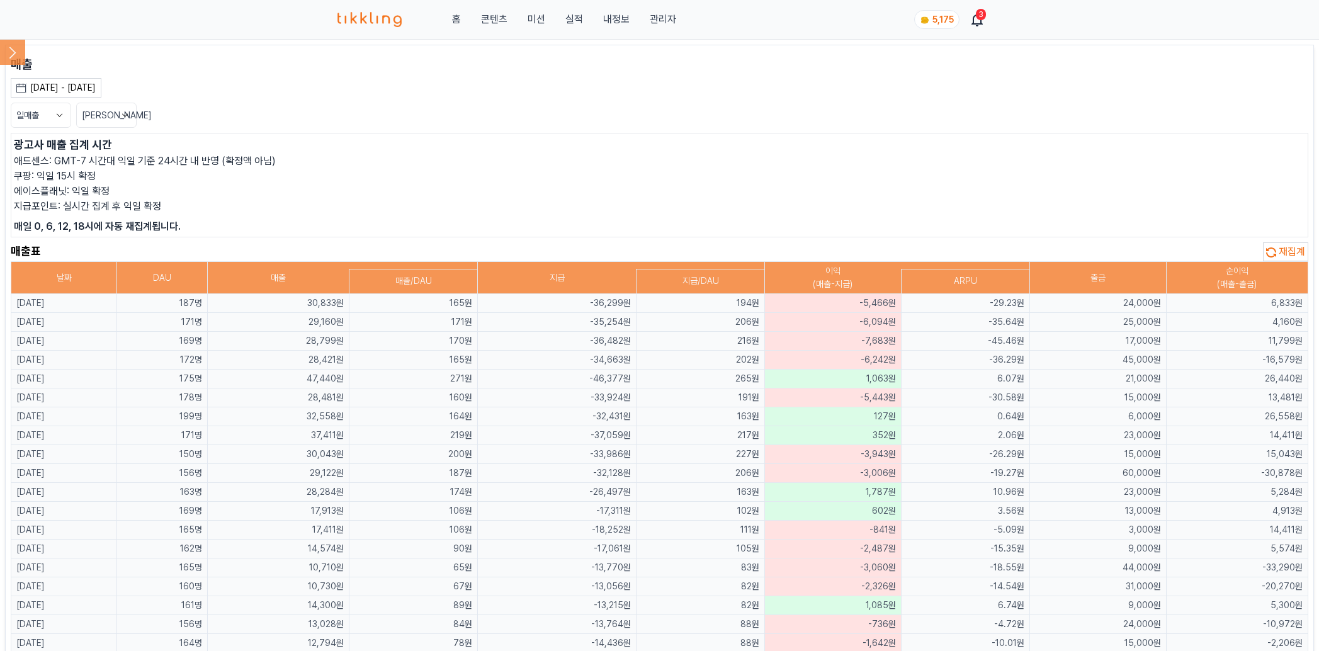
drag, startPoint x: 510, startPoint y: 172, endPoint x: 542, endPoint y: 231, distance: 67.1
click at [512, 173] on p "쿠팡: 익일 15시 확정" at bounding box center [660, 176] width 1292 height 15
click at [30, 116] on button "일매출" at bounding box center [41, 115] width 60 height 25
click at [47, 161] on button "월매출" at bounding box center [40, 162] width 59 height 23
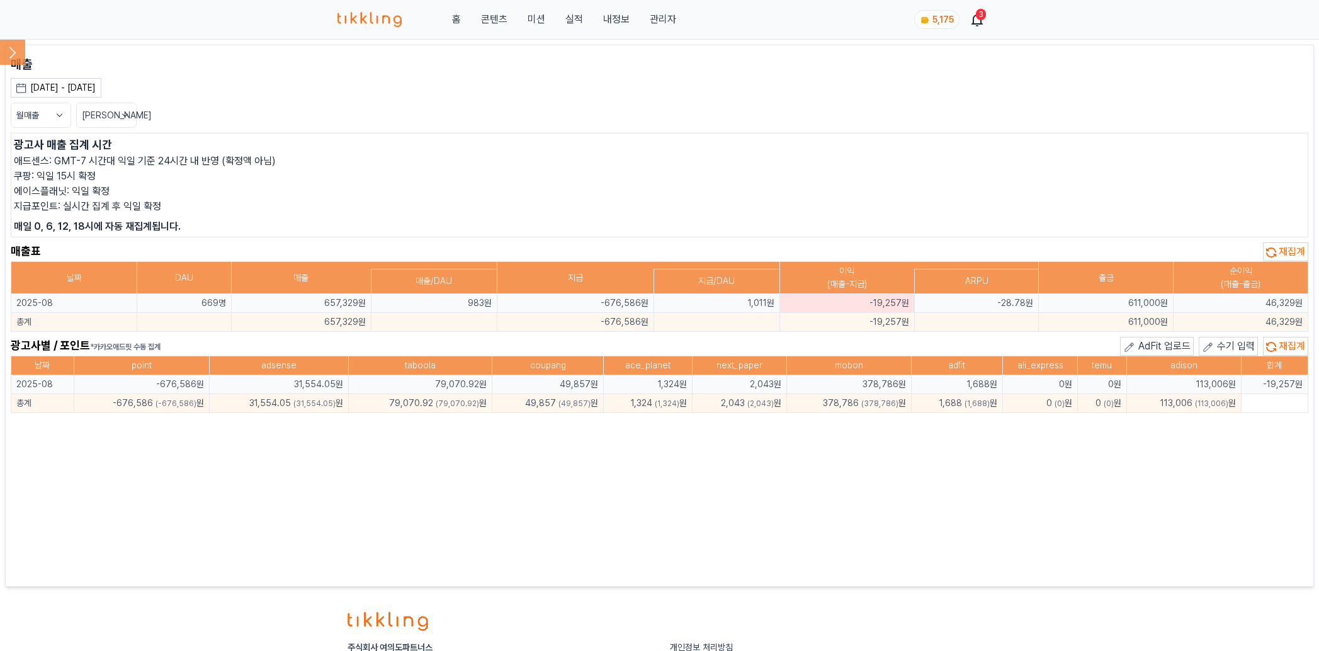
click at [605, 486] on div "매출 2025-08-01 - 2025-08-31 오늘 지난 7일 지난 30일 지난 60일 지난 90일 지난 1년 8월 2025 일 월 화 수 …" at bounding box center [660, 315] width 1298 height 521
click at [942, 232] on p "매일 0, 6, 12, 18시에 자동 재집계됩니다." at bounding box center [660, 226] width 1292 height 15
click at [942, 262] on th "출금" at bounding box center [1106, 278] width 135 height 32
click at [942, 300] on td "611,000원" at bounding box center [1106, 303] width 135 height 19
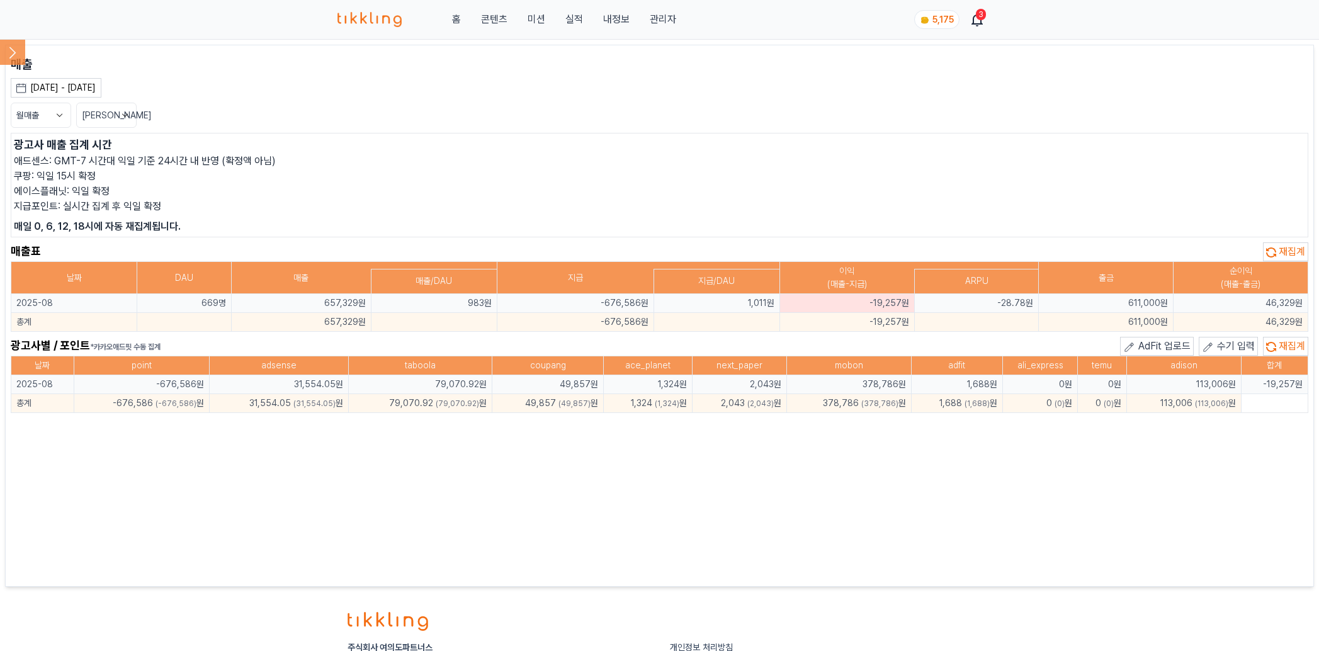
click at [942, 300] on td "611,000원" at bounding box center [1106, 303] width 135 height 19
drag, startPoint x: 1134, startPoint y: 307, endPoint x: 989, endPoint y: 336, distance: 147.7
click at [942, 307] on td "611,000원" at bounding box center [1106, 303] width 135 height 19
click at [688, 486] on div "매출 2025-08-01 - 2025-08-31 오늘 지난 7일 지난 30일 지난 60일 지난 90일 지난 1년 8월 2025 일 월 화 수 …" at bounding box center [660, 315] width 1298 height 521
click at [942, 486] on div "매출 2025-08-01 - 2025-08-31 오늘 지난 7일 지난 30일 지난 60일 지난 90일 지난 1년 8월 2025 일 월 화 수 …" at bounding box center [660, 315] width 1298 height 521
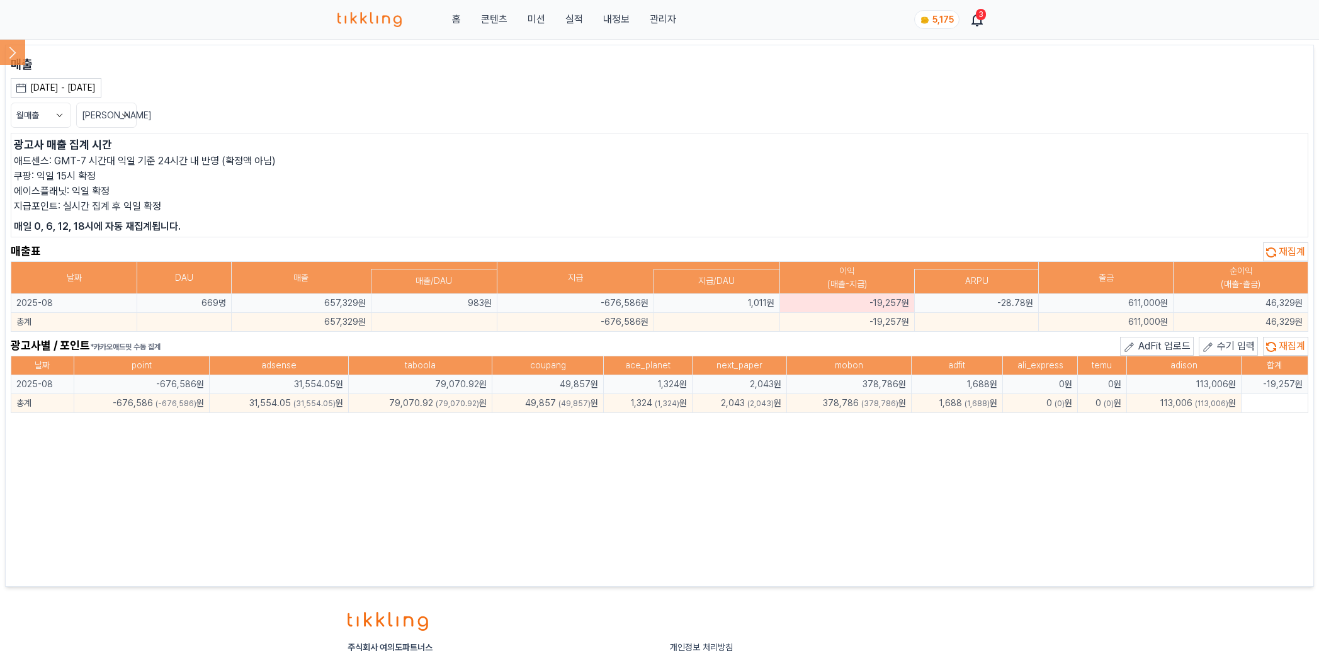
click at [441, 486] on div "매출 2025-08-01 - 2025-08-31 오늘 지난 7일 지난 30일 지난 60일 지난 90일 지난 1년 8월 2025 일 월 화 수 …" at bounding box center [660, 315] width 1298 height 521
drag, startPoint x: 412, startPoint y: 352, endPoint x: 427, endPoint y: 335, distance: 22.8
click at [418, 344] on div "광고사별 / 포인트 *카카오애드핏 수동 집계 AdFit 업로드 수기 입력 재집계" at bounding box center [660, 346] width 1298 height 19
click at [614, 322] on td "-676,586원" at bounding box center [576, 322] width 156 height 19
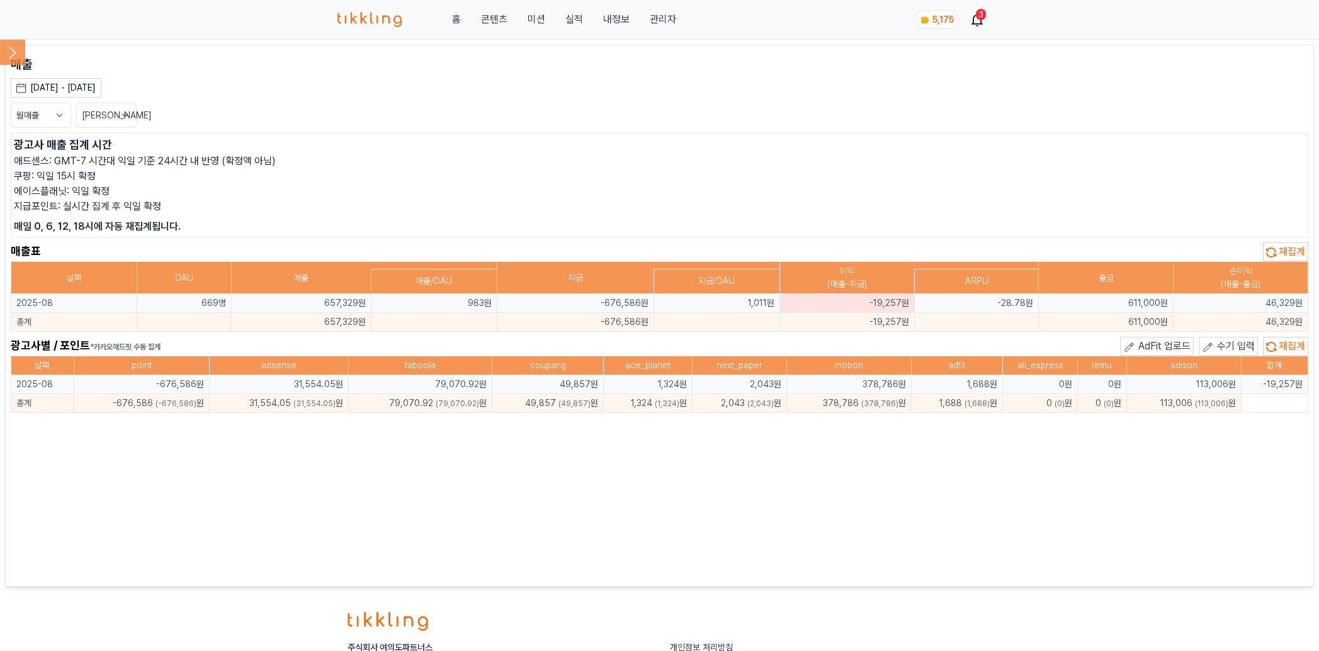
click at [614, 322] on td "-676,586원" at bounding box center [576, 322] width 156 height 19
click at [672, 338] on div "광고사별 / 포인트 *카카오애드핏 수동 집계 AdFit 업로드 수기 입력 재집계" at bounding box center [660, 346] width 1298 height 19
click at [804, 124] on div "월매출 최신순" at bounding box center [660, 115] width 1298 height 25
click at [60, 337] on h2 "광고사별 / 포인트 *카카오애드핏 수동 집계" at bounding box center [86, 346] width 150 height 19
drag, startPoint x: 19, startPoint y: 302, endPoint x: 385, endPoint y: 363, distance: 371.5
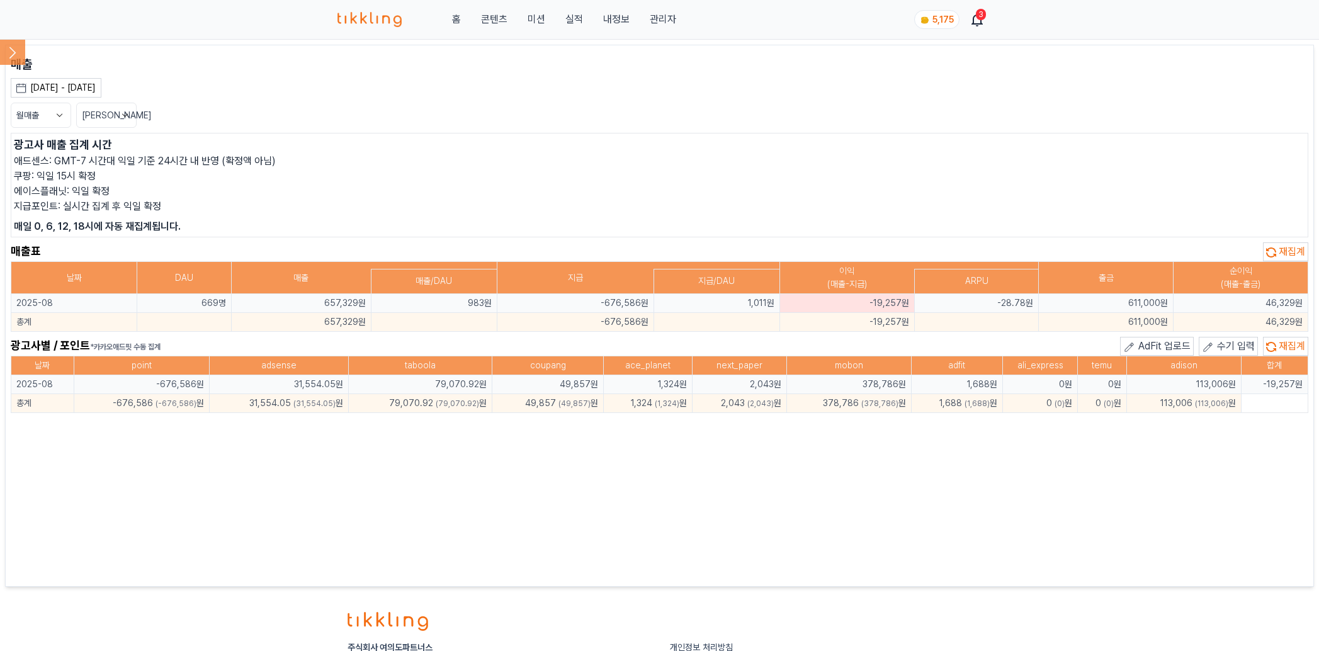
click at [510, 394] on div "매출 2025-08-01 - 2025-08-31 오늘 지난 7일 지난 30일 지난 60일 지난 90일 지난 1년 8월 2025 일 월 화 수 …" at bounding box center [660, 315] width 1298 height 521
drag, startPoint x: 18, startPoint y: 302, endPoint x: 1302, endPoint y: 326, distance: 1285.0
click at [942, 326] on tbody "2025-08 669명 657,329원 983원 -676,586원 1,011원 -19,257원 -28.78원 611,000원 46,329원 총…" at bounding box center [659, 313] width 1297 height 38
copy tbody "2025-08 669명 657,329원 983원 -676,586원 1,011원 -19,257원 -28.78원 611,000원 46,329원 총…"
click at [497, 182] on div "광고사 매출 집계 시간 애드센스: GMT-7 시간대 익일 기준 24시간 내 반영 (확정액 아님) 쿠팡: 익일 15시 확정 에이스플래닛: 익일 …" at bounding box center [660, 185] width 1298 height 105
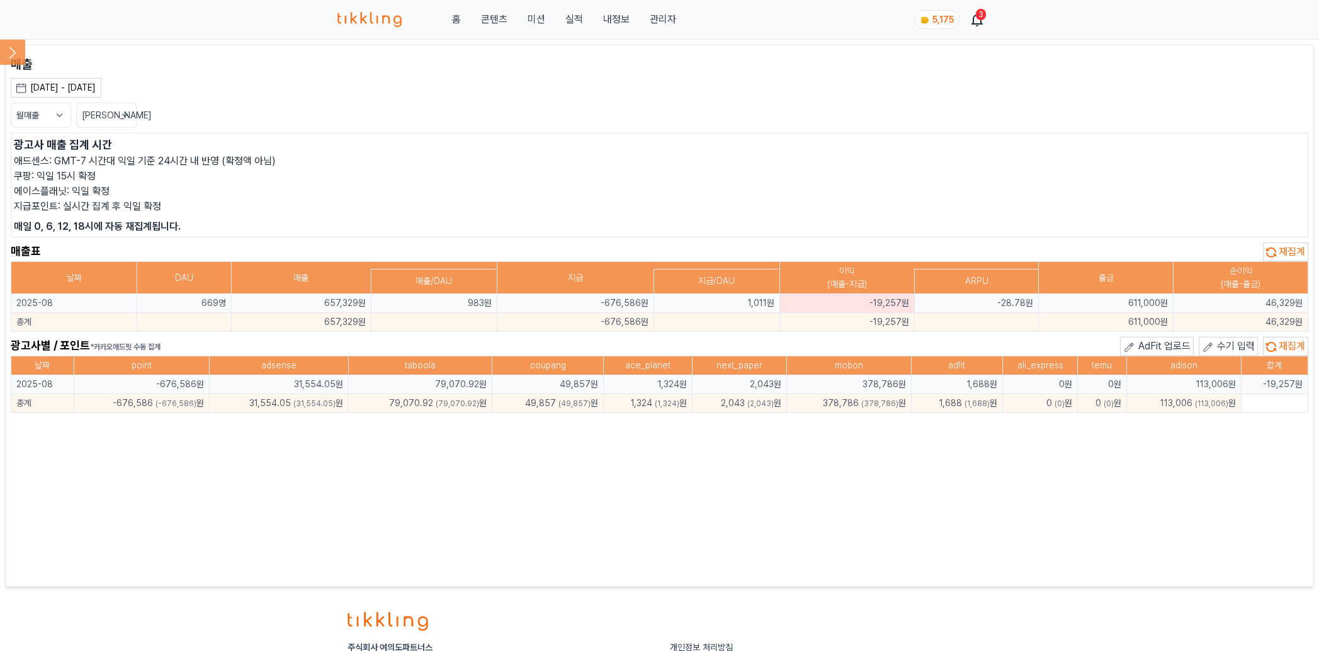
click at [22, 53] on icon at bounding box center [12, 52] width 25 height 25
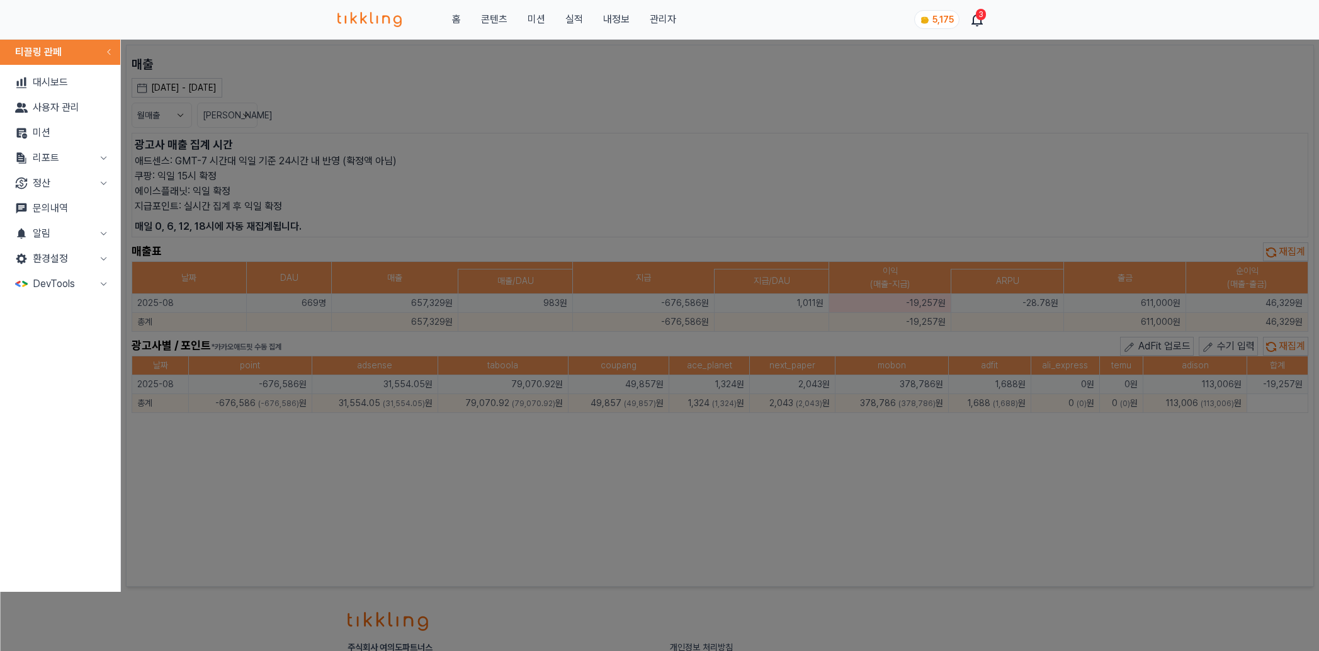
click at [76, 152] on button "리포트" at bounding box center [60, 157] width 110 height 25
click at [71, 208] on link "지출" at bounding box center [60, 208] width 110 height 25
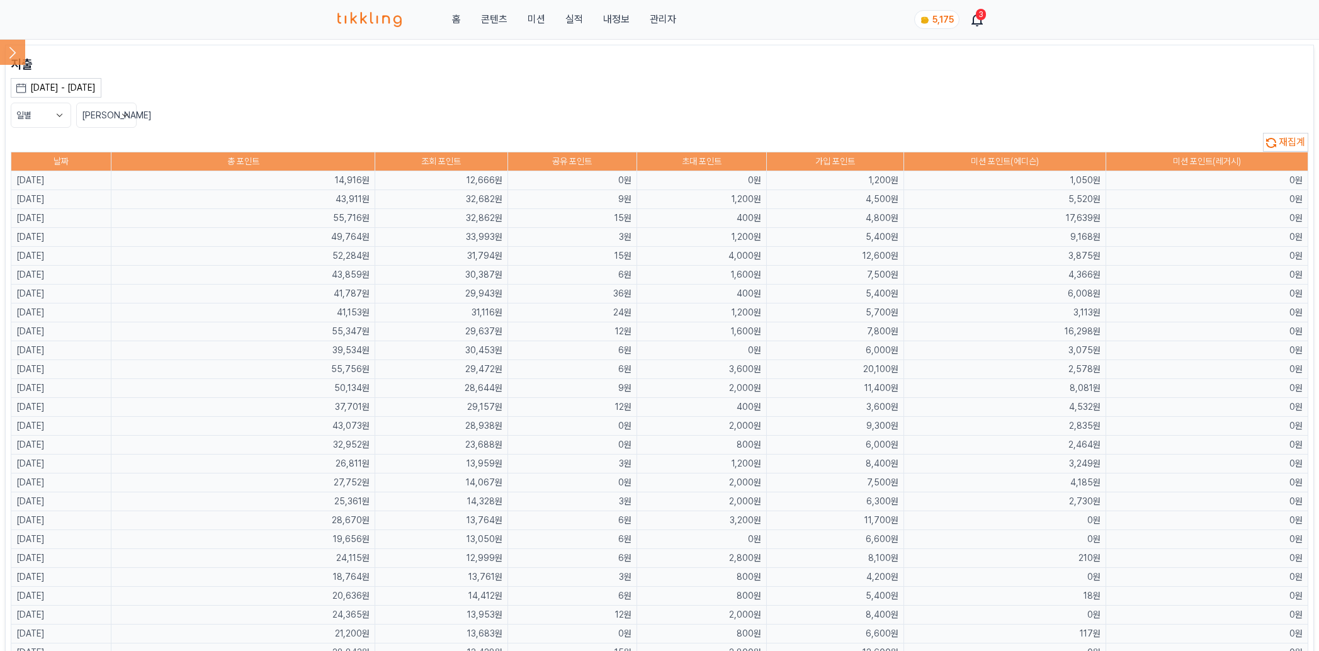
click at [51, 115] on button "일별" at bounding box center [41, 115] width 60 height 25
click at [43, 166] on button "월별" at bounding box center [40, 162] width 59 height 23
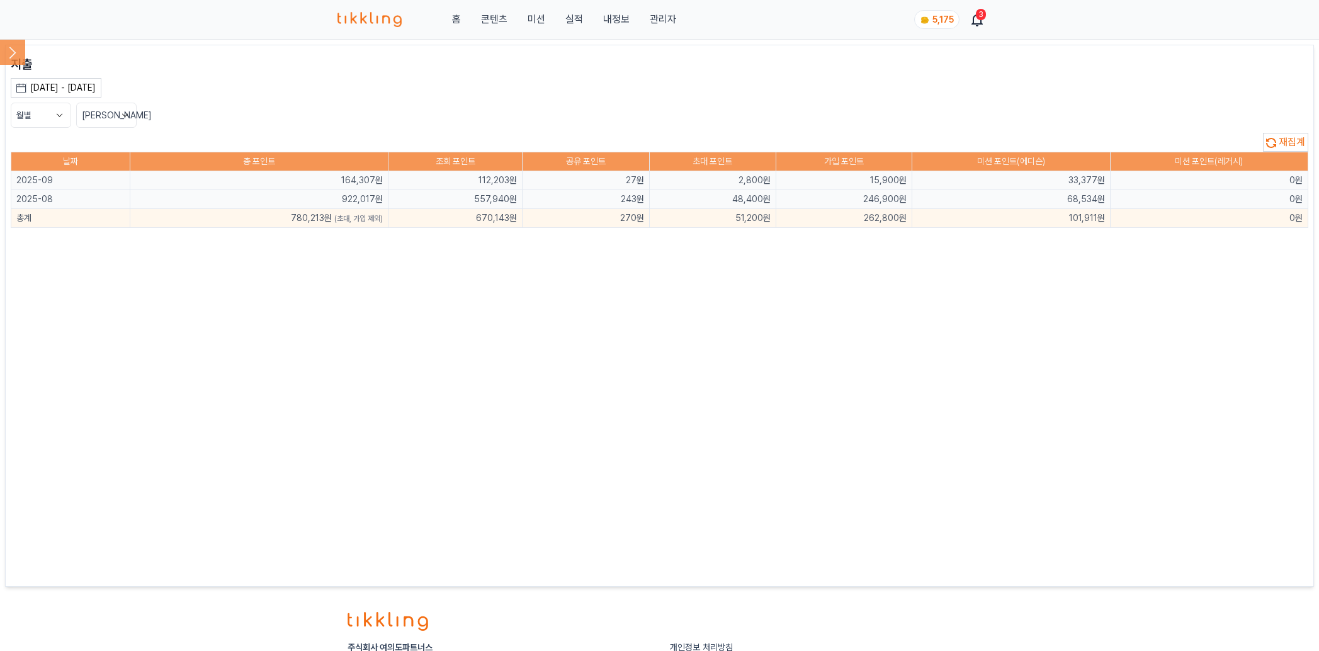
click at [111, 115] on button "[PERSON_NAME]" at bounding box center [106, 115] width 60 height 25
click at [67, 88] on div "[DATE] - [DATE]" at bounding box center [62, 87] width 65 height 13
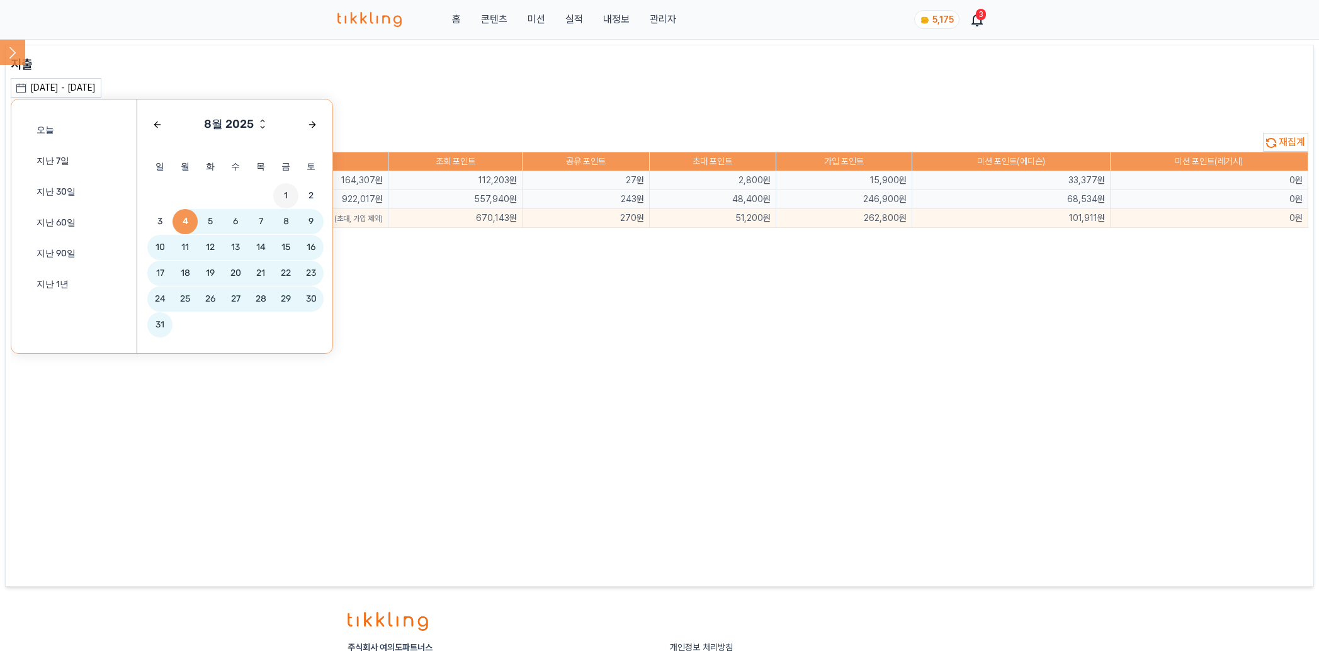
click at [290, 198] on span "1" at bounding box center [285, 195] width 25 height 25
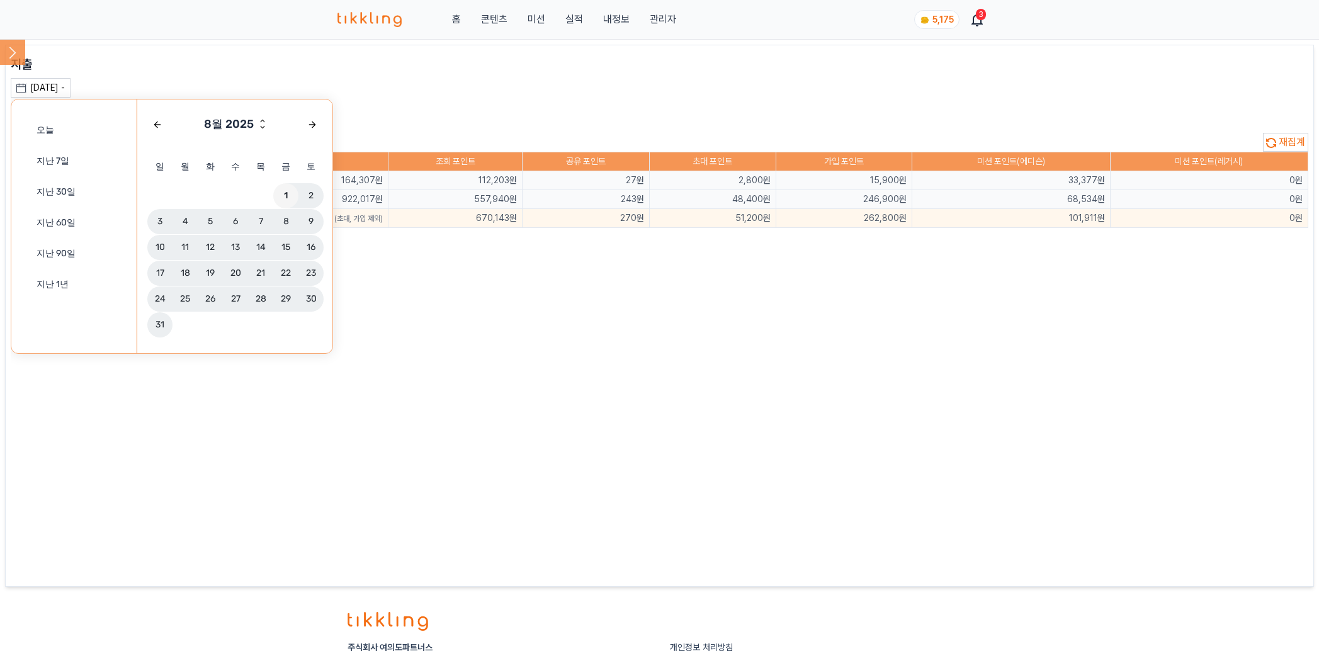
click at [163, 326] on span "31" at bounding box center [159, 324] width 25 height 25
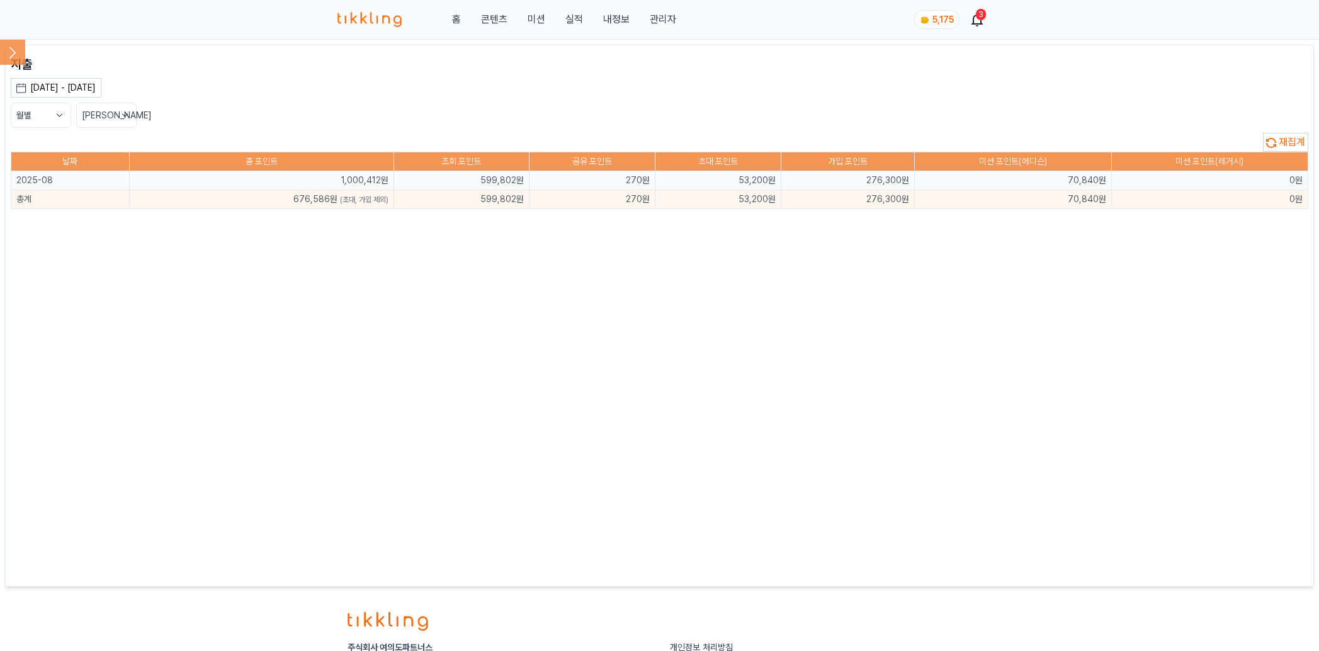
drag, startPoint x: 511, startPoint y: 246, endPoint x: 177, endPoint y: 203, distance: 336.5
click at [510, 246] on div "지출 [DATE] - [DATE] [DATE] 지난 7일 지난 30일 지난 60일 지난 90일 지난 1년 8월 2025 일 월 화 수 목 금 …" at bounding box center [660, 315] width 1298 height 521
drag, startPoint x: 16, startPoint y: 183, endPoint x: 1302, endPoint y: 195, distance: 1286.1
click at [942, 195] on tbody "2025-08 1,000,412원 599,802원 270원 53,200원 276,300원 70,840원 0원 총계 676,586원 (초대, 가…" at bounding box center [659, 190] width 1297 height 38
copy tbody "2025-08 1,000,412원 599,802원 270원 53,200원 276,300원 70,840원 0원 총계 676,586원 (초대, 가…"
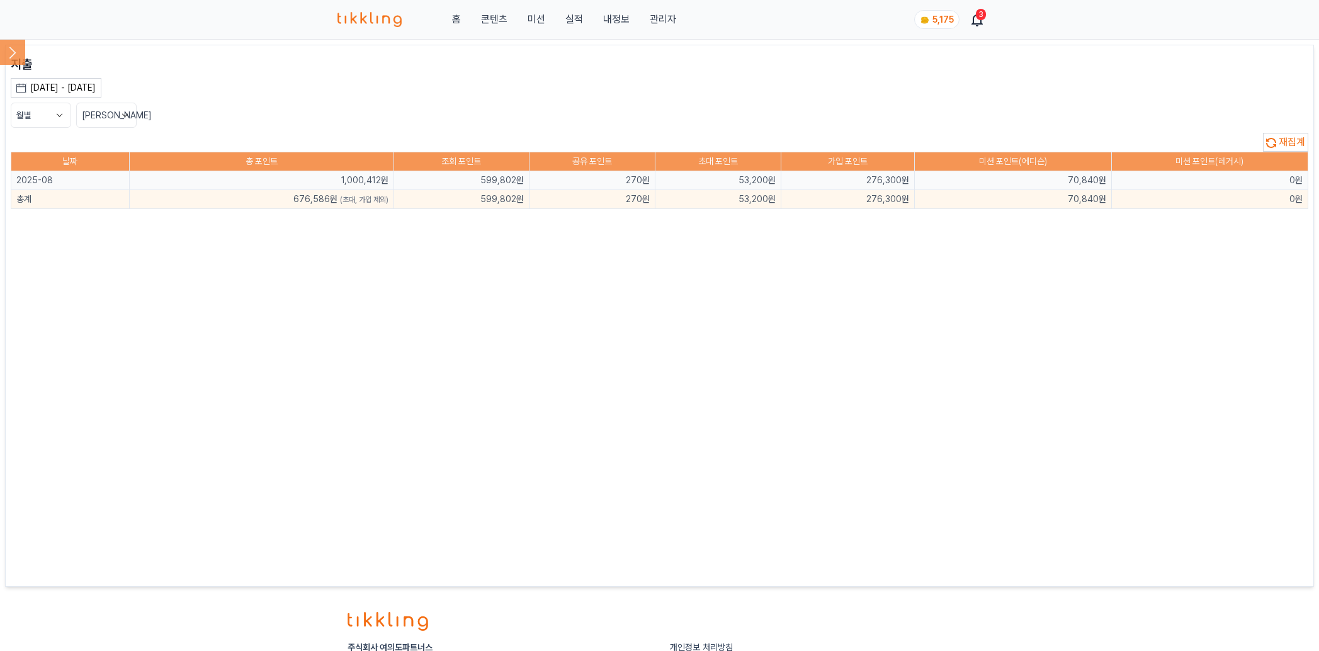
click at [438, 352] on div "지출 [DATE] - [DATE] [DATE] 지난 7일 지난 30일 지난 60일 지난 90일 지난 1년 8월 2025 일 월 화 수 목 금 …" at bounding box center [660, 315] width 1298 height 521
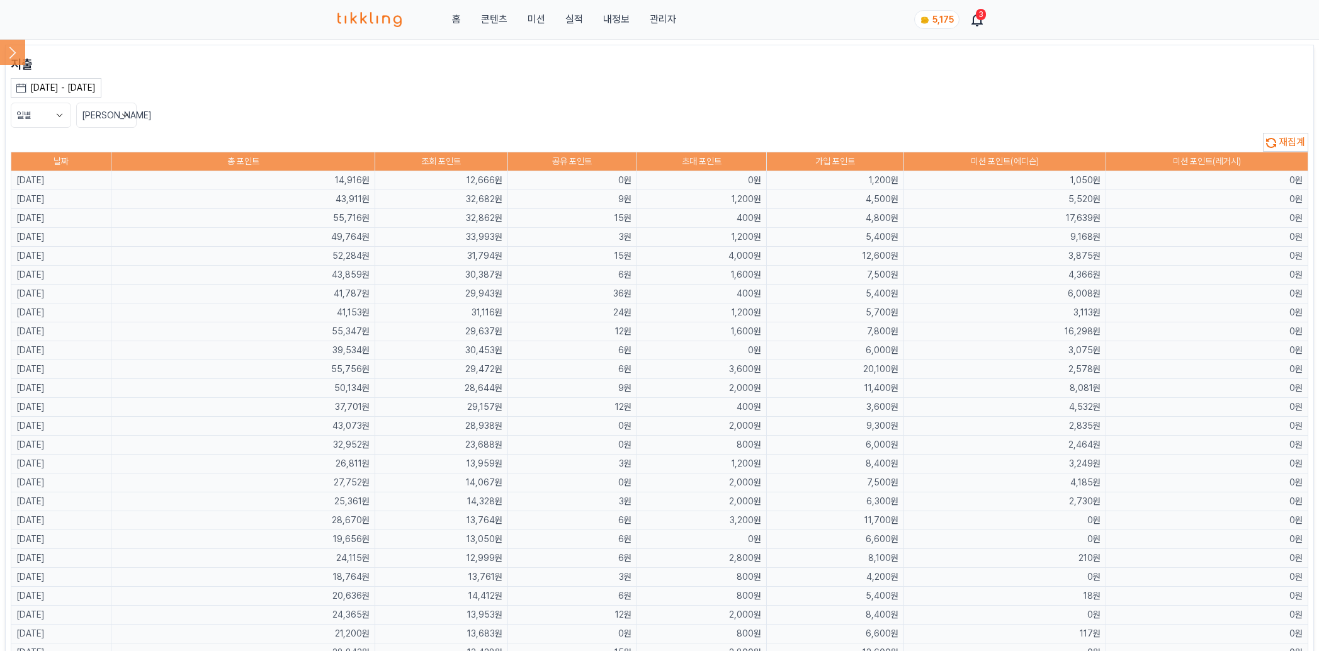
click at [508, 314] on td "31,116원" at bounding box center [441, 313] width 133 height 19
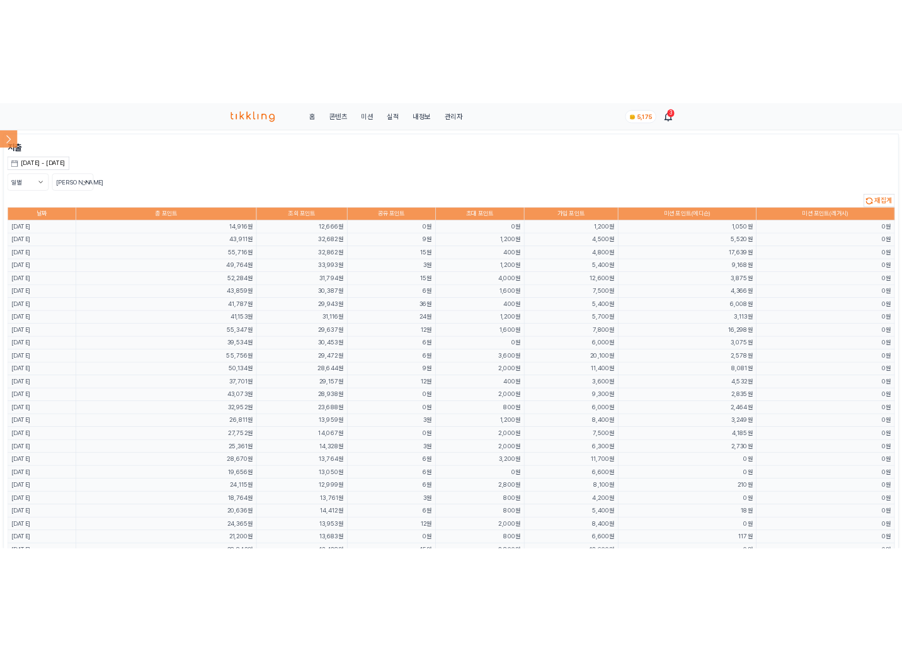
scroll to position [8, 0]
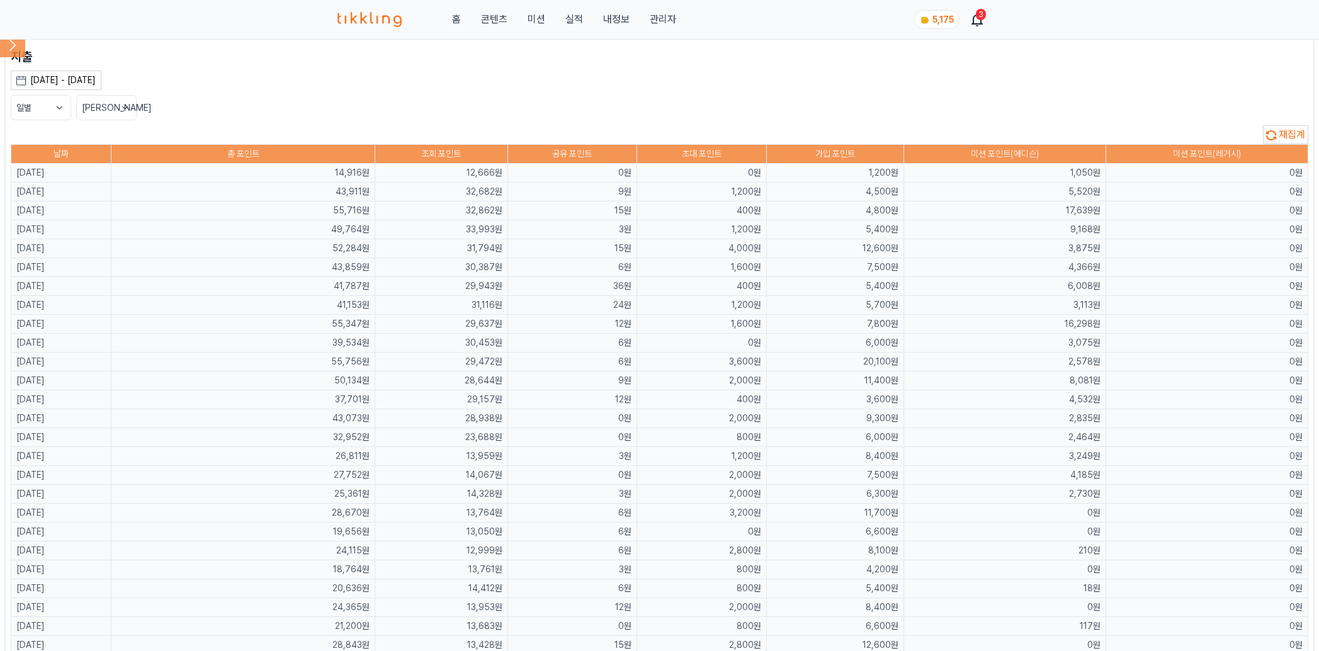
click at [32, 110] on button "일별" at bounding box center [41, 107] width 60 height 25
click at [32, 163] on button "월별" at bounding box center [40, 155] width 59 height 23
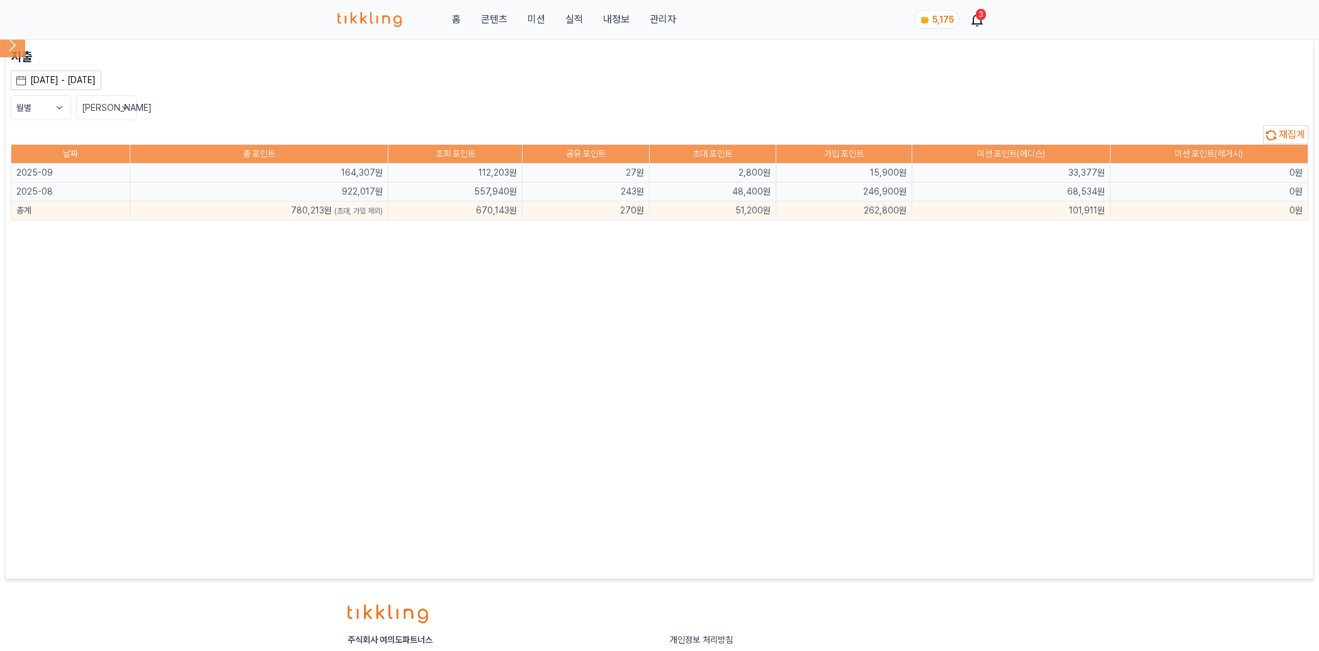
click at [83, 83] on div "[DATE] - [DATE]" at bounding box center [62, 80] width 65 height 13
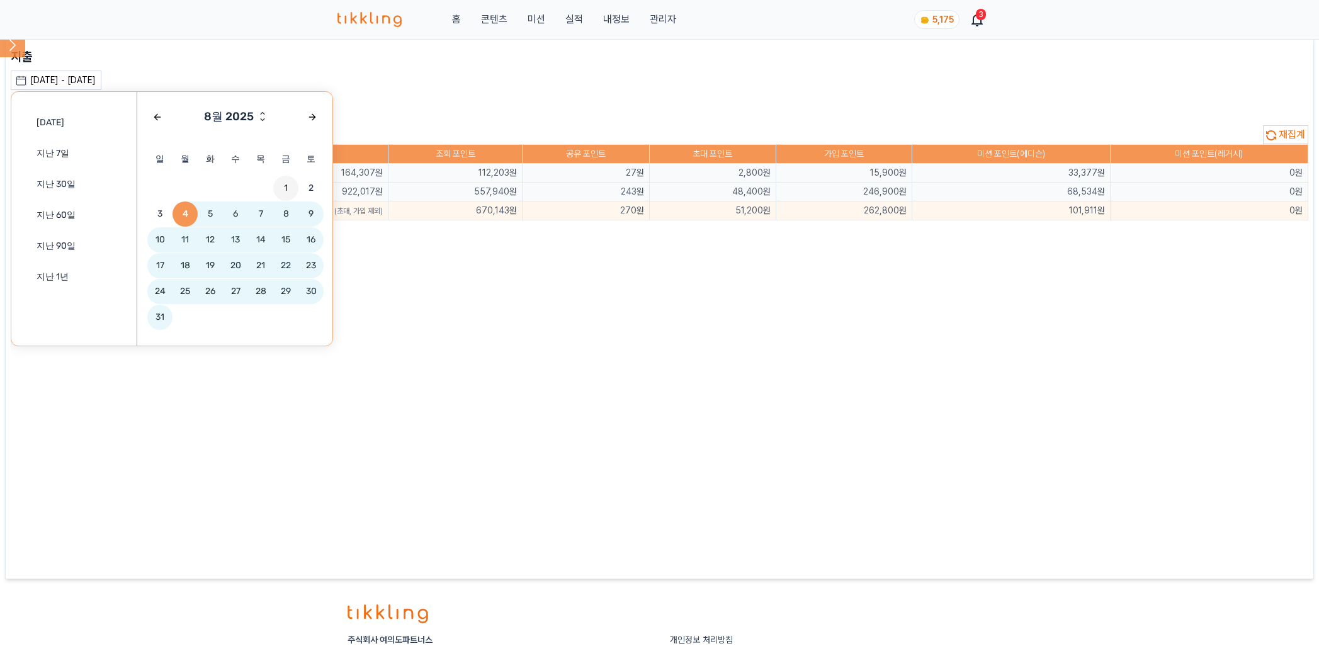
click at [282, 183] on span "1" at bounding box center [285, 188] width 25 height 25
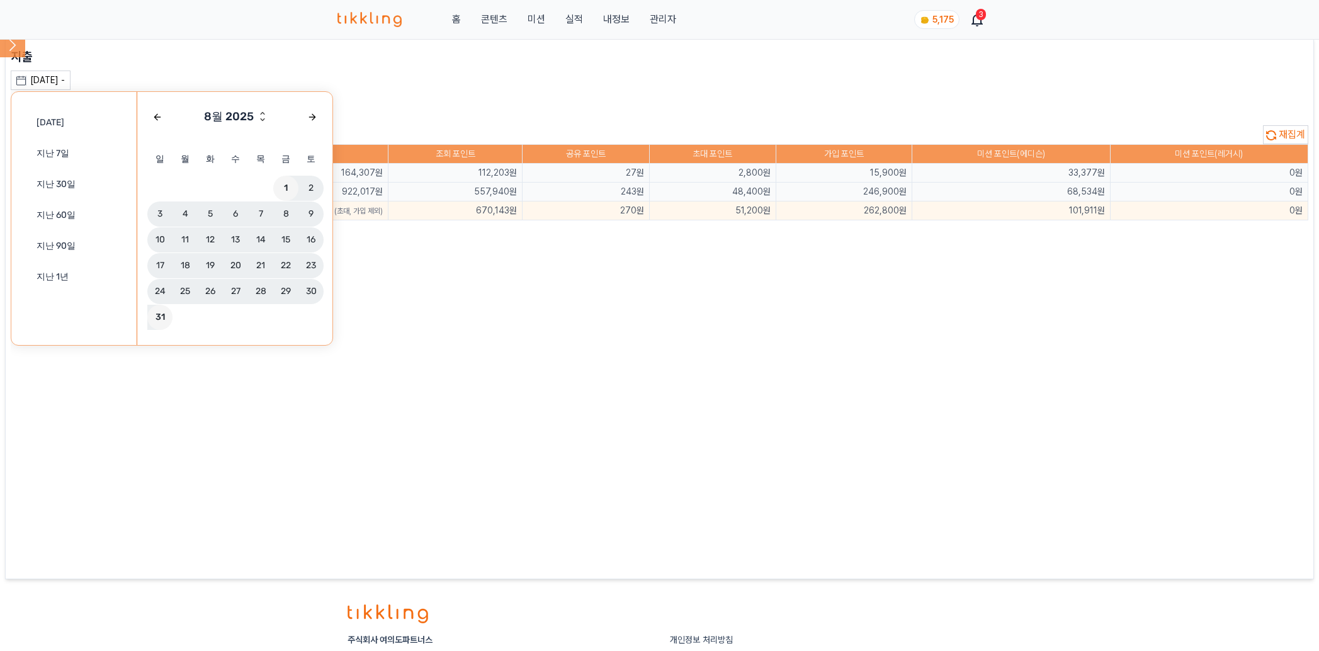
click at [154, 320] on span "31" at bounding box center [159, 317] width 25 height 25
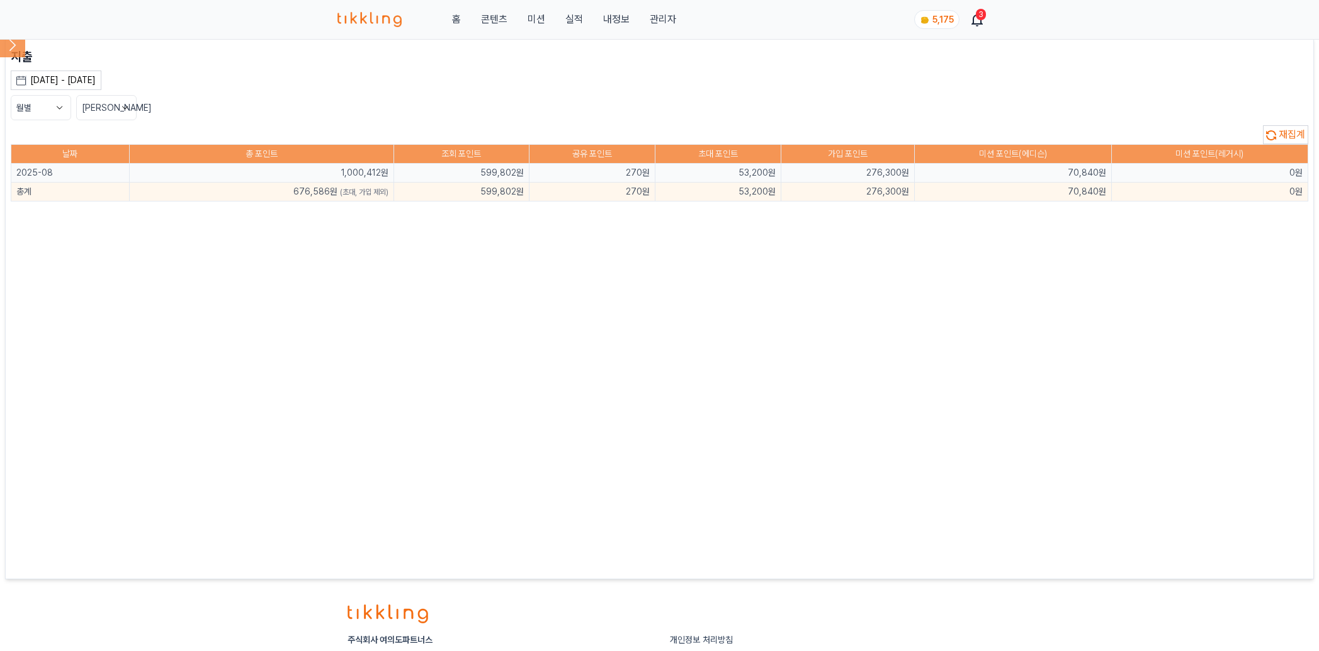
click at [542, 377] on div "지출 [DATE] - [DATE] [DATE] 지난 7일 지난 30일 지난 60일 지난 90일 지난 1년 8월 2025 일 월 화 수 목 금 …" at bounding box center [660, 308] width 1298 height 521
drag, startPoint x: 712, startPoint y: 292, endPoint x: 706, endPoint y: 295, distance: 7.0
click at [706, 295] on div "지출 [DATE] - [DATE] [DATE] 지난 7일 지난 30일 지난 60일 지난 90일 지난 1년 8월 2025 일 월 화 수 목 금 …" at bounding box center [660, 308] width 1298 height 521
click at [721, 324] on div "지출 [DATE] - [DATE] [DATE] 지난 7일 지난 30일 지난 60일 지난 90일 지난 1년 8월 2025 일 월 화 수 목 금 …" at bounding box center [660, 308] width 1298 height 521
click at [555, 356] on div "지출 [DATE] - [DATE] [DATE] 지난 7일 지난 30일 지난 60일 지난 90일 지난 1년 8월 2025 일 월 화 수 목 금 …" at bounding box center [660, 308] width 1298 height 521
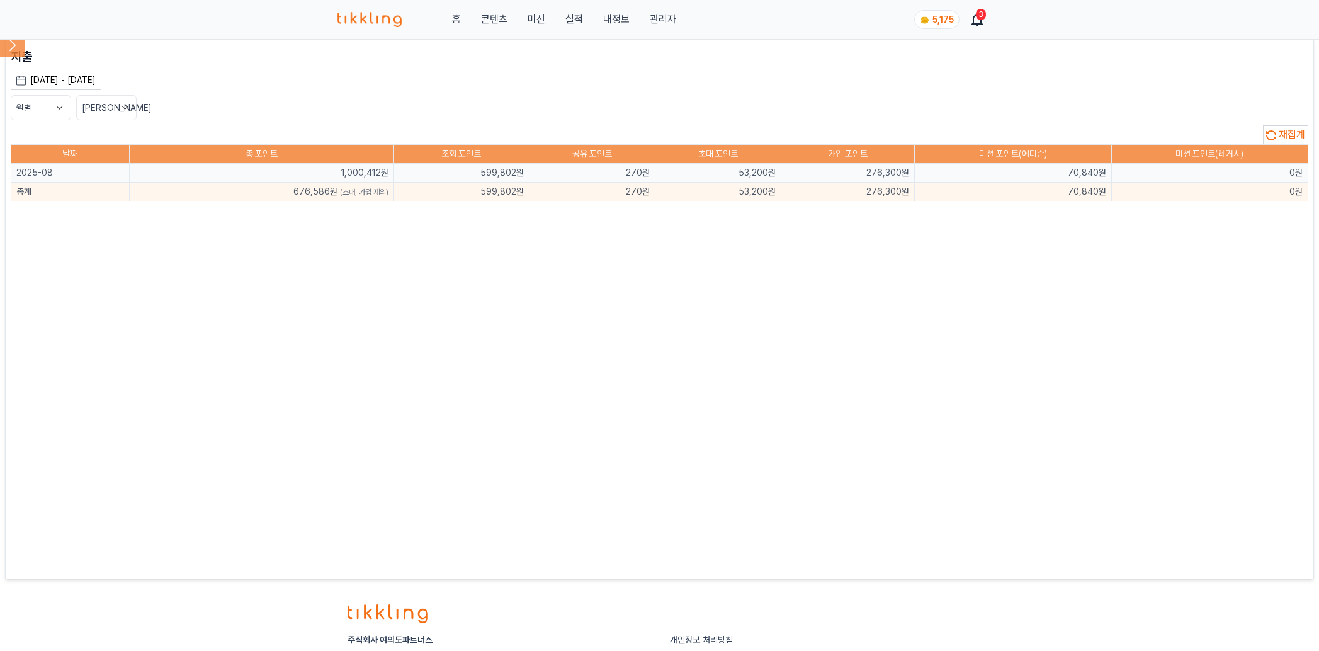
click at [556, 351] on div "지출 [DATE] - [DATE] [DATE] 지난 7일 지난 30일 지난 60일 지난 90일 지난 1년 8월 2025 일 월 화 수 목 금 …" at bounding box center [660, 308] width 1298 height 521
click at [753, 511] on div "지출 [DATE] - [DATE] [DATE] 지난 7일 지난 30일 지난 60일 지난 90일 지난 1년 8월 2025 일 월 화 수 목 금 …" at bounding box center [660, 308] width 1298 height 521
drag, startPoint x: 473, startPoint y: 192, endPoint x: 1134, endPoint y: 191, distance: 660.6
click at [1125, 191] on tr "총계 676,586원 (초대, 가입 제외) 599,802원 270원 53,200원 276,300원 70,840원 0원" at bounding box center [659, 192] width 1297 height 19
copy tr "599,802원 270원 53,200원 276,300원 70,840원"
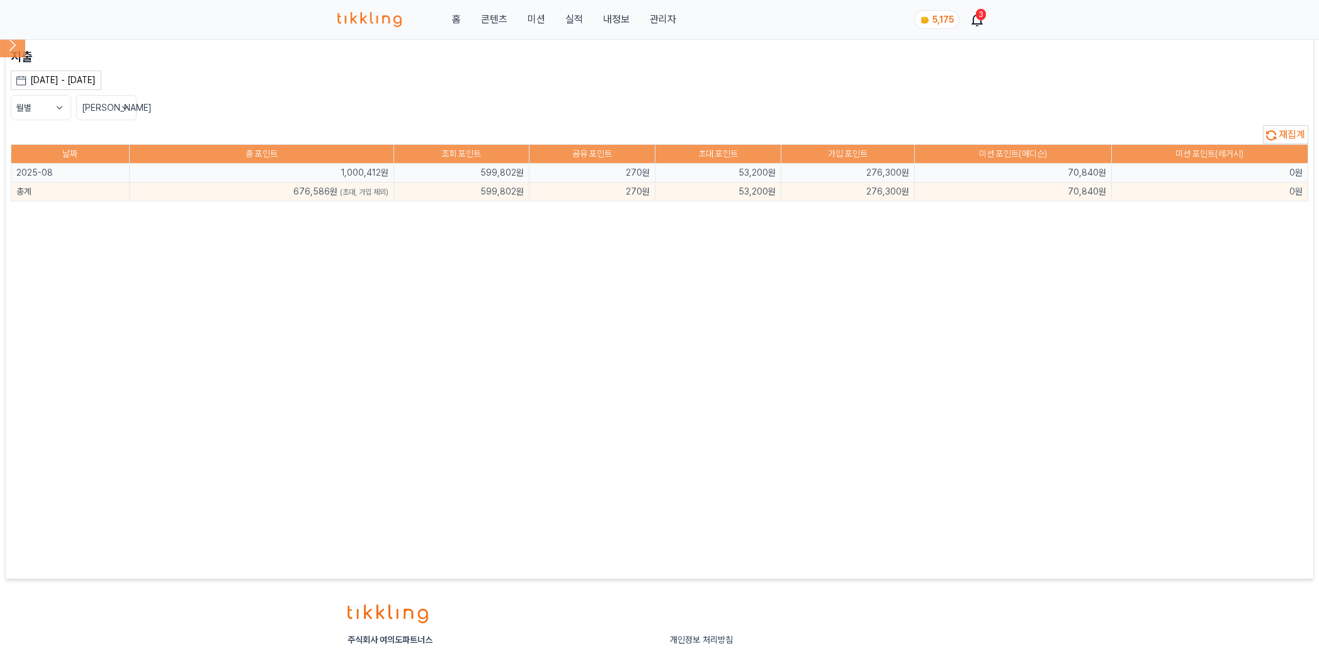
click at [908, 260] on div "지출 [DATE] - [DATE] [DATE] 지난 7일 지난 30일 지난 60일 지난 90일 지난 1년 8월 2025 일 월 화 수 목 금 …" at bounding box center [660, 308] width 1298 height 521
click at [927, 515] on div "지출 [DATE] - [DATE] [DATE] 지난 7일 지난 30일 지난 60일 지난 90일 지난 1년 8월 2025 일 월 화 수 목 금 …" at bounding box center [660, 308] width 1298 height 521
click at [936, 490] on div "지출 [DATE] - [DATE] [DATE] 지난 7일 지난 30일 지난 60일 지난 90일 지난 1년 8월 2025 일 월 화 수 목 금 …" at bounding box center [660, 308] width 1298 height 521
click at [930, 487] on div "지출 [DATE] - [DATE] [DATE] 지난 7일 지난 30일 지난 60일 지난 90일 지난 1년 8월 2025 일 월 화 수 목 금 …" at bounding box center [660, 308] width 1298 height 521
click at [1015, 436] on div "지출 [DATE] - [DATE] [DATE] 지난 7일 지난 30일 지난 60일 지난 90일 지난 1년 8월 2025 일 월 화 수 목 금 …" at bounding box center [660, 308] width 1298 height 521
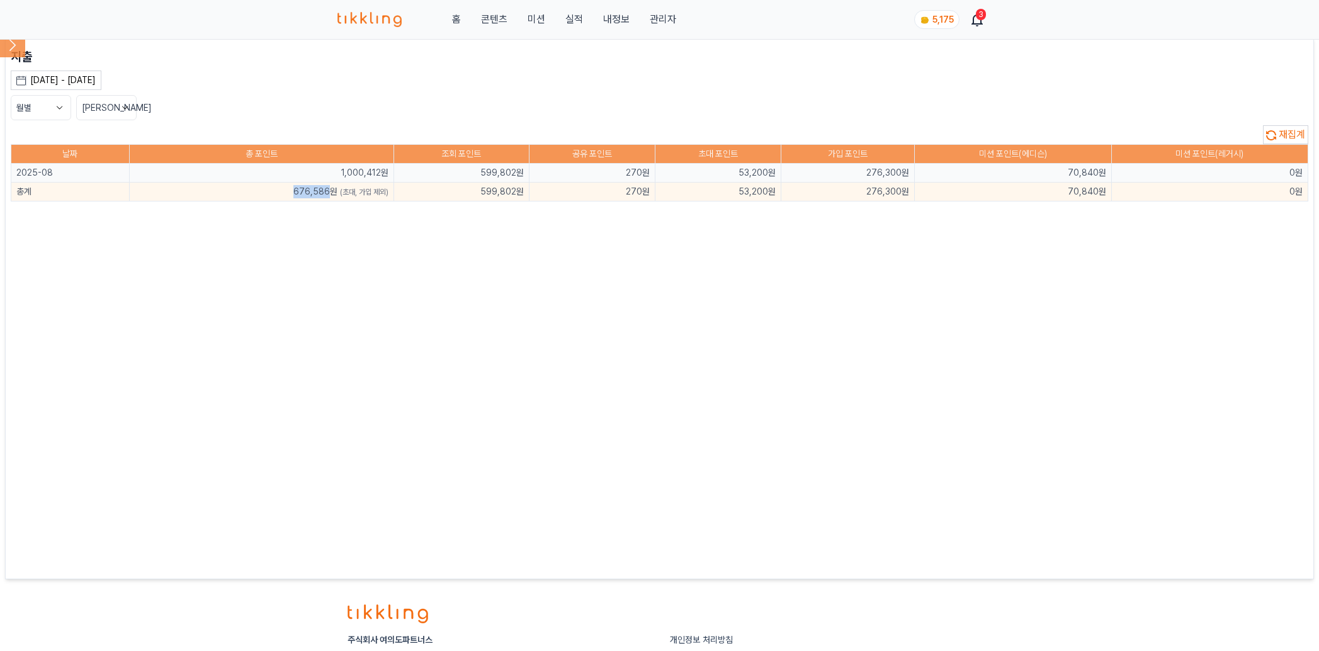
drag, startPoint x: 322, startPoint y: 190, endPoint x: 285, endPoint y: 191, distance: 37.2
click at [285, 191] on td "676,586원 (초대, 가입 제외)" at bounding box center [261, 192] width 265 height 19
copy span "676,586"
click at [824, 360] on div "지출 [DATE] - [DATE] [DATE] 지난 7일 지난 30일 지난 60일 지난 90일 지난 1년 8월 2025 일 월 화 수 목 금 …" at bounding box center [660, 308] width 1298 height 521
click at [800, 368] on div "지출 [DATE] - [DATE] [DATE] 지난 7일 지난 30일 지난 60일 지난 90일 지난 1년 8월 2025 일 월 화 수 목 금 …" at bounding box center [660, 308] width 1298 height 521
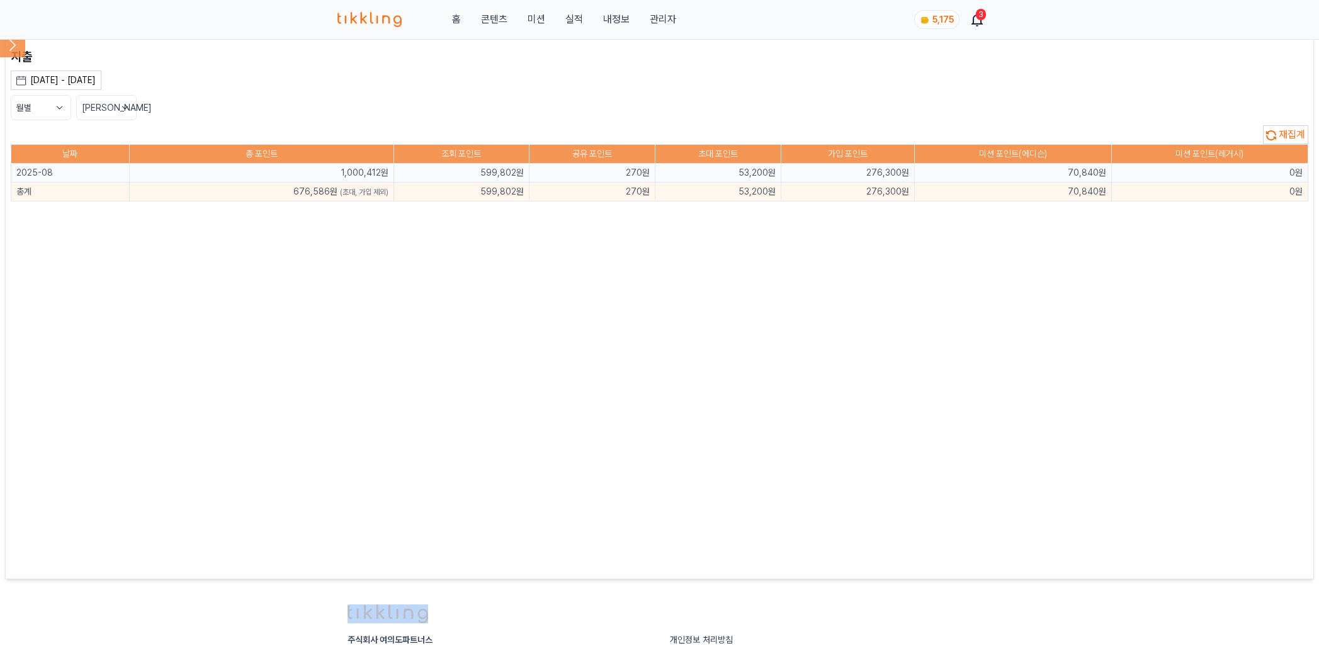
click at [800, 368] on div "지출 [DATE] - [DATE] [DATE] 지난 7일 지난 30일 지난 60일 지난 90일 지난 1년 8월 2025 일 월 화 수 목 금 …" at bounding box center [660, 308] width 1298 height 521
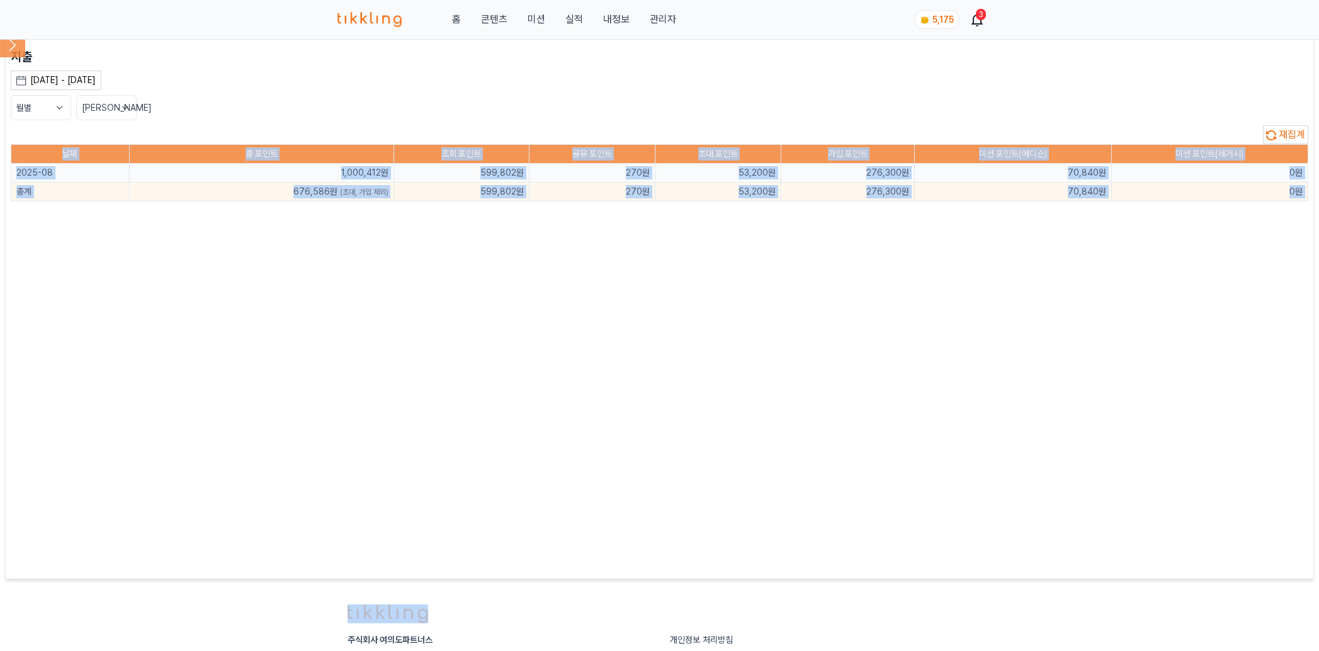
click at [800, 368] on div "지출 [DATE] - [DATE] [DATE] 지난 7일 지난 30일 지난 60일 지난 90일 지난 1년 8월 2025 일 월 화 수 목 금 …" at bounding box center [660, 308] width 1298 height 521
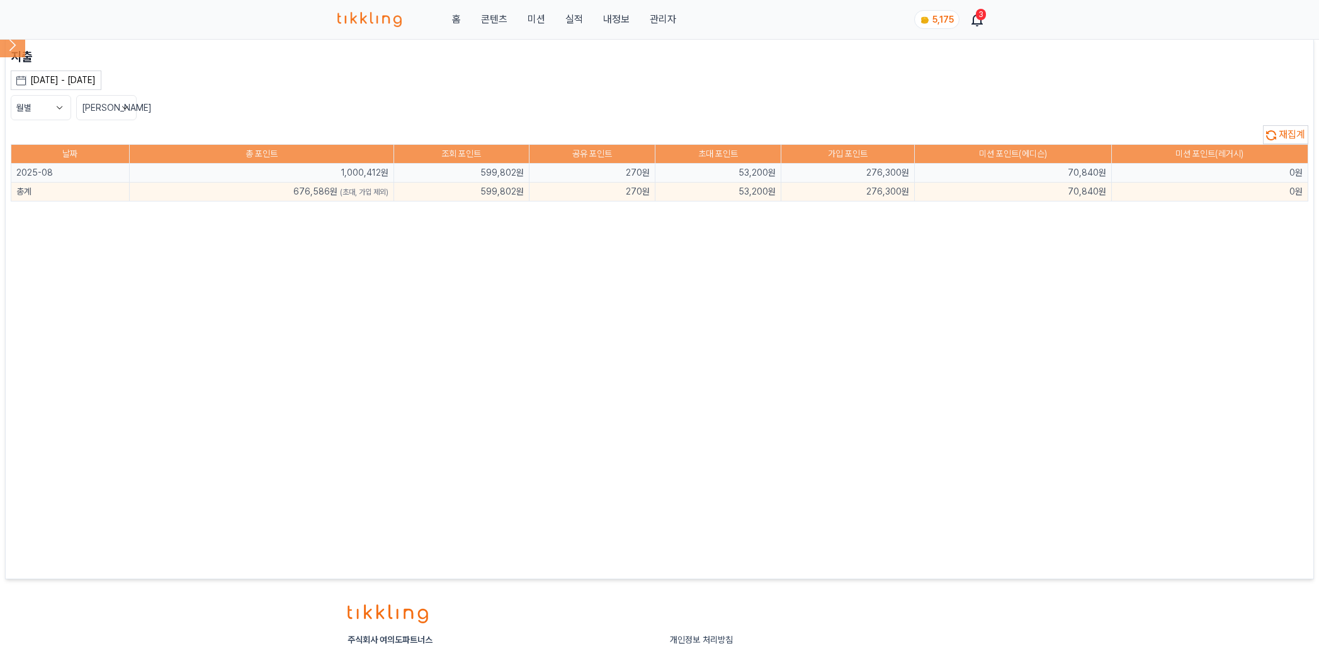
click at [799, 345] on div "지출 [DATE] - [DATE] [DATE] 지난 7일 지난 30일 지난 60일 지난 90일 지난 1년 8월 2025 일 월 화 수 목 금 …" at bounding box center [660, 308] width 1298 height 521
click at [841, 299] on div "지출 [DATE] - [DATE] [DATE] 지난 7일 지난 30일 지난 60일 지난 90일 지난 1년 8월 2025 일 월 화 수 목 금 …" at bounding box center [660, 308] width 1298 height 521
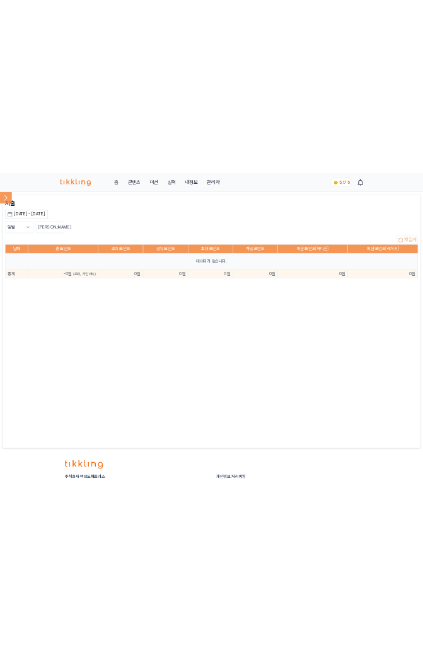
scroll to position [8, 0]
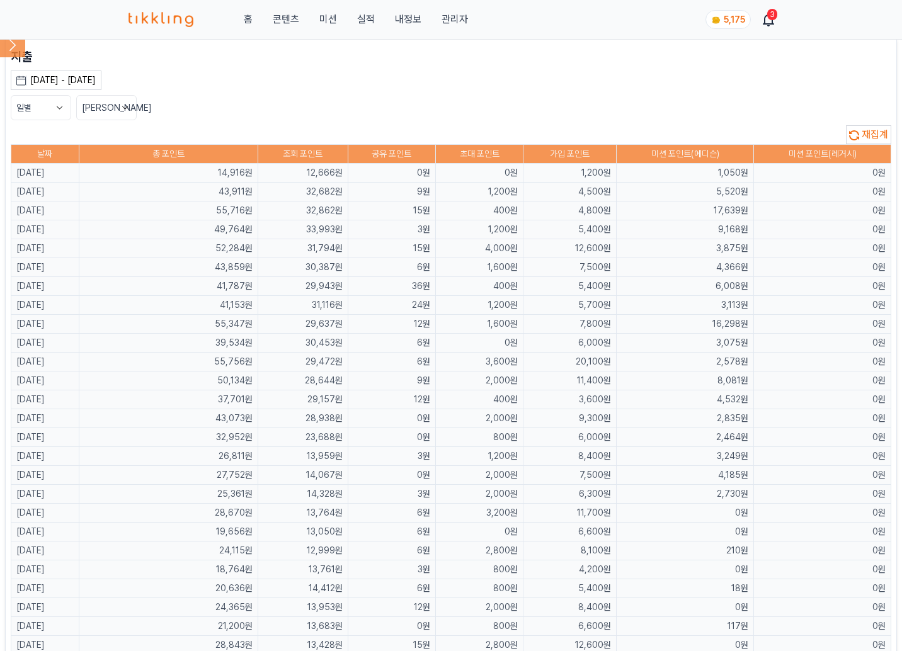
click at [715, 275] on td "4,366원" at bounding box center [685, 267] width 137 height 19
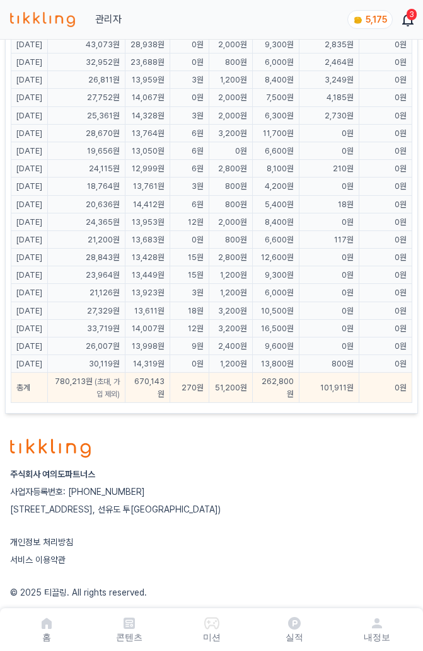
scroll to position [565, 0]
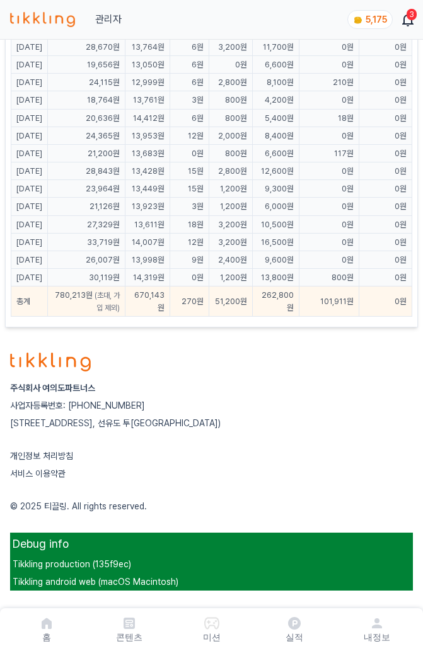
click at [312, 419] on p "[STREET_ADDRESS] ([STREET_ADDRESS], 선유도 [GEOGRAPHIC_DATA])" at bounding box center [211, 423] width 402 height 13
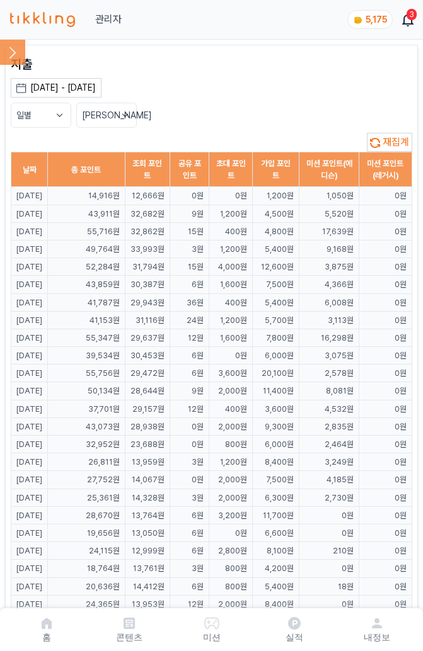
click at [245, 161] on th "초대 포인트" at bounding box center [230, 169] width 43 height 35
click at [242, 166] on th "초대 포인트" at bounding box center [230, 169] width 43 height 35
click at [244, 171] on th "초대 포인트" at bounding box center [230, 169] width 43 height 35
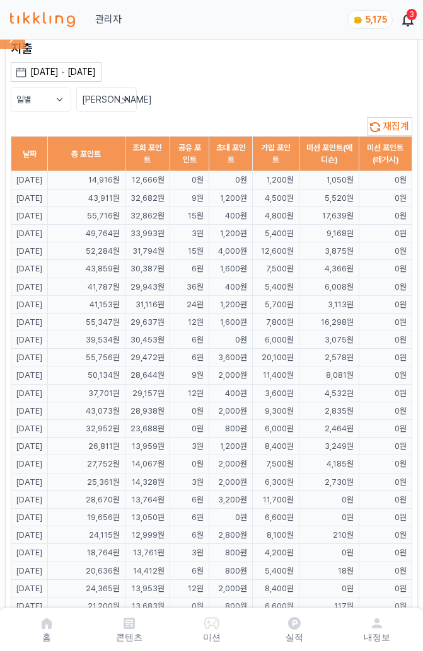
scroll to position [24, 0]
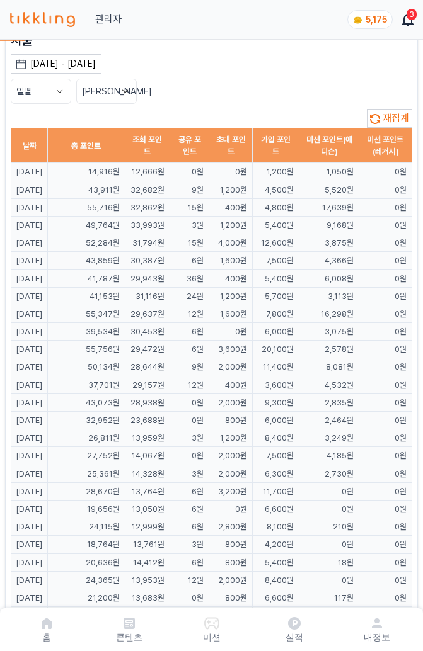
click at [270, 287] on td "5,400원" at bounding box center [275, 279] width 47 height 18
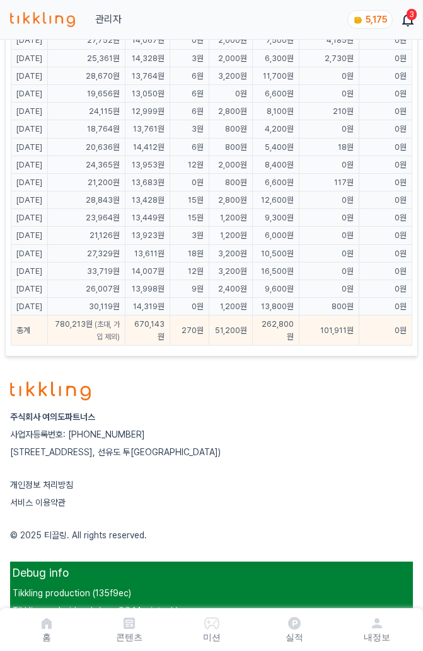
scroll to position [504, 0]
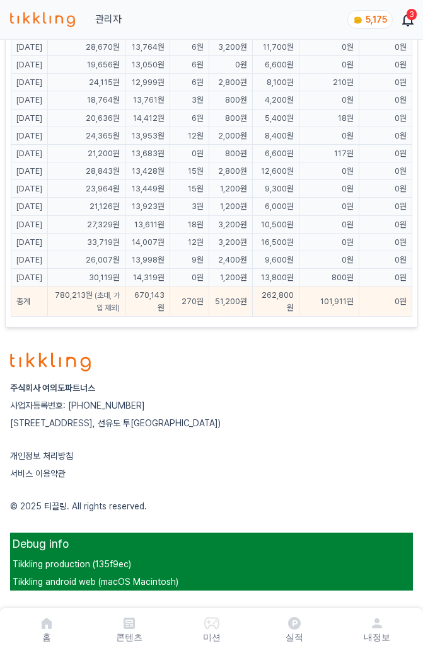
click at [122, 316] on td "780,213원 (초대, 가입 제외)" at bounding box center [86, 302] width 77 height 30
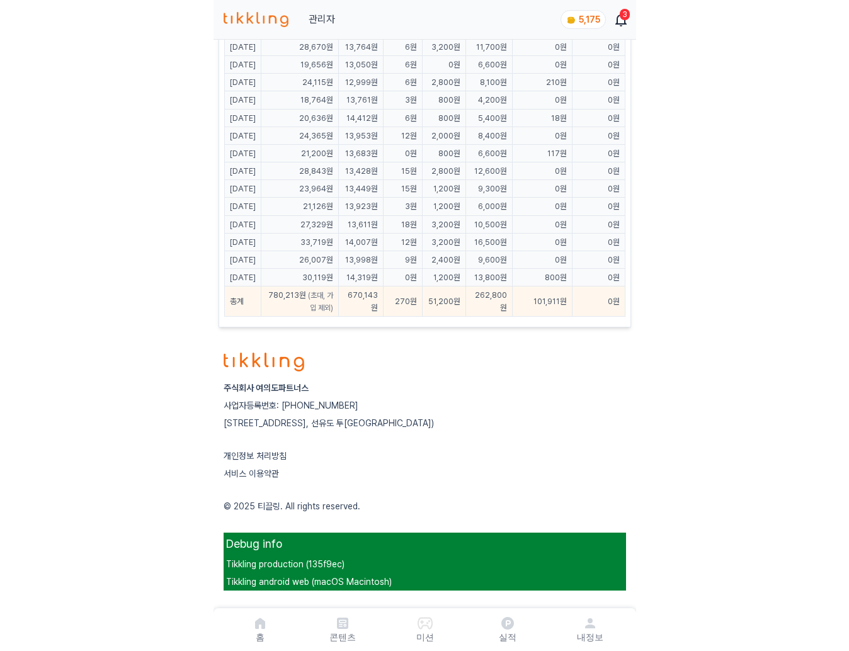
scroll to position [0, 0]
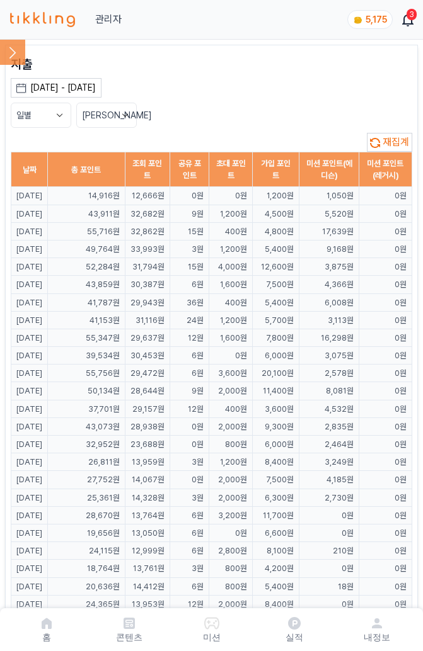
click at [217, 125] on div "일별 최신순" at bounding box center [211, 115] width 401 height 25
click at [42, 122] on button "일별" at bounding box center [41, 115] width 60 height 25
click at [40, 166] on button "월별" at bounding box center [40, 162] width 59 height 23
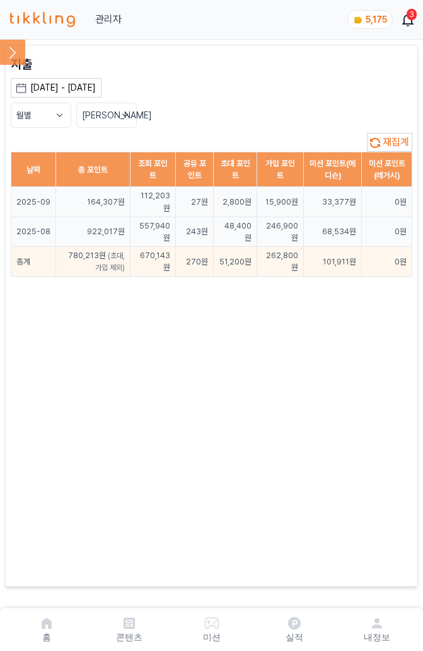
click at [74, 83] on div "[DATE] - [DATE]" at bounding box center [62, 87] width 65 height 13
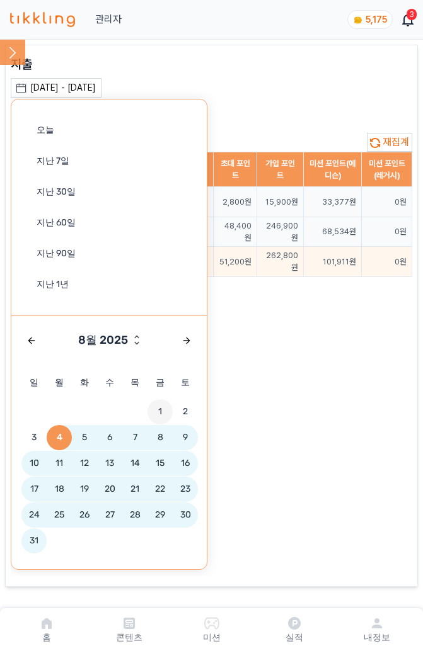
click at [152, 413] on span "1" at bounding box center [159, 411] width 25 height 25
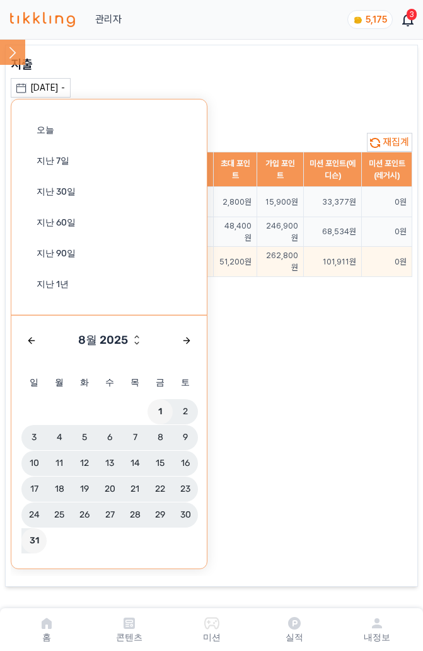
click at [35, 542] on span "31" at bounding box center [33, 540] width 25 height 25
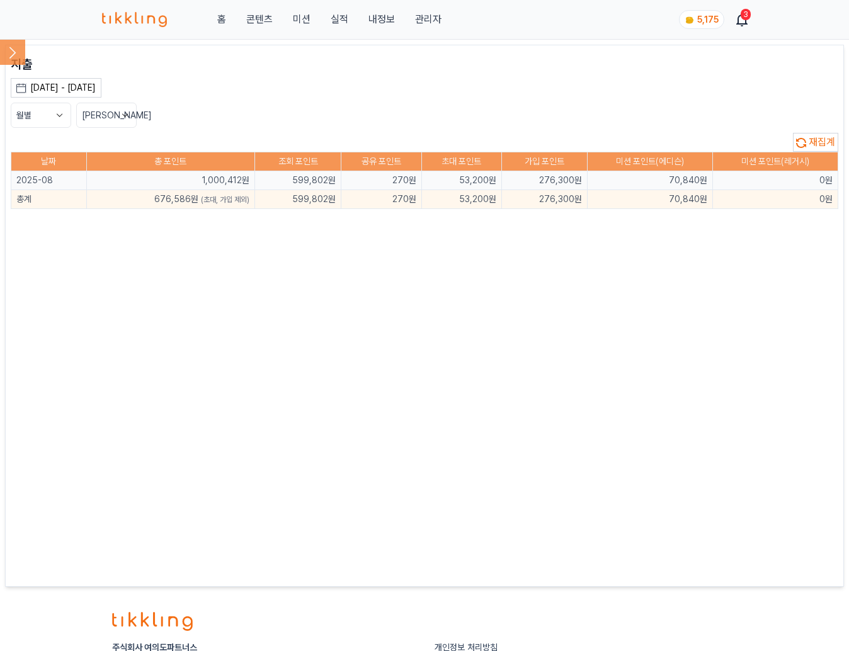
click at [486, 324] on div "지출 [DATE] - [DATE] [DATE] 지난 7일 지난 30일 지난 60일 지난 90일 지난 1년 8월 2025 일 월 화 수 목 금 …" at bounding box center [425, 315] width 828 height 521
click at [429, 380] on div "지출 [DATE] - [DATE] [DATE] 지난 7일 지난 30일 지난 60일 지난 90일 지난 1년 8월 2025 일 월 화 수 목 금 …" at bounding box center [425, 315] width 828 height 521
click at [392, 305] on div "지출 [DATE] - [DATE] [DATE] 지난 7일 지난 30일 지난 60일 지난 90일 지난 1년 8월 2025 일 월 화 수 목 금 …" at bounding box center [425, 315] width 828 height 521
click at [630, 276] on div "지출 [DATE] - [DATE] [DATE] 지난 7일 지난 30일 지난 60일 지난 90일 지난 1년 8월 2025 일 월 화 수 목 금 …" at bounding box center [425, 315] width 828 height 521
click at [347, 304] on div "지출 [DATE] - [DATE] [DATE] 지난 7일 지난 30일 지난 60일 지난 90일 지난 1년 8월 2025 일 월 화 수 목 금 …" at bounding box center [425, 315] width 828 height 521
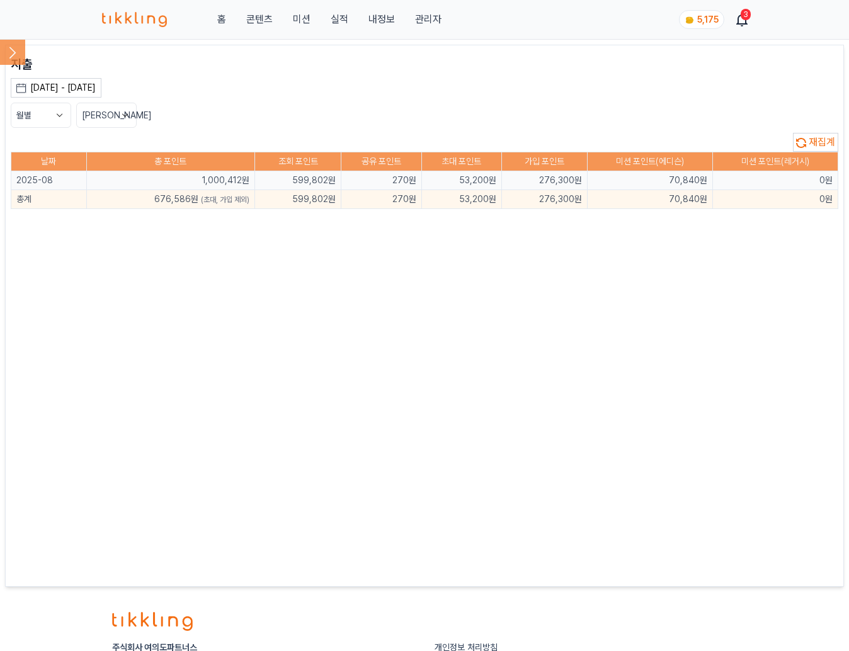
click at [349, 301] on div "지출 [DATE] - [DATE] [DATE] 지난 7일 지난 30일 지난 60일 지난 90일 지난 1년 8월 2025 일 월 화 수 목 금 …" at bounding box center [425, 315] width 828 height 521
click at [338, 296] on div "지출 [DATE] - [DATE] [DATE] 지난 7일 지난 30일 지난 60일 지난 90일 지난 1년 8월 2025 일 월 화 수 목 금 …" at bounding box center [425, 315] width 828 height 521
click at [382, 346] on div "지출 [DATE] - [DATE] [DATE] 지난 7일 지난 30일 지난 60일 지난 90일 지난 1년 8월 2025 일 월 화 수 목 금 …" at bounding box center [425, 315] width 828 height 521
